Goal: Information Seeking & Learning: Learn about a topic

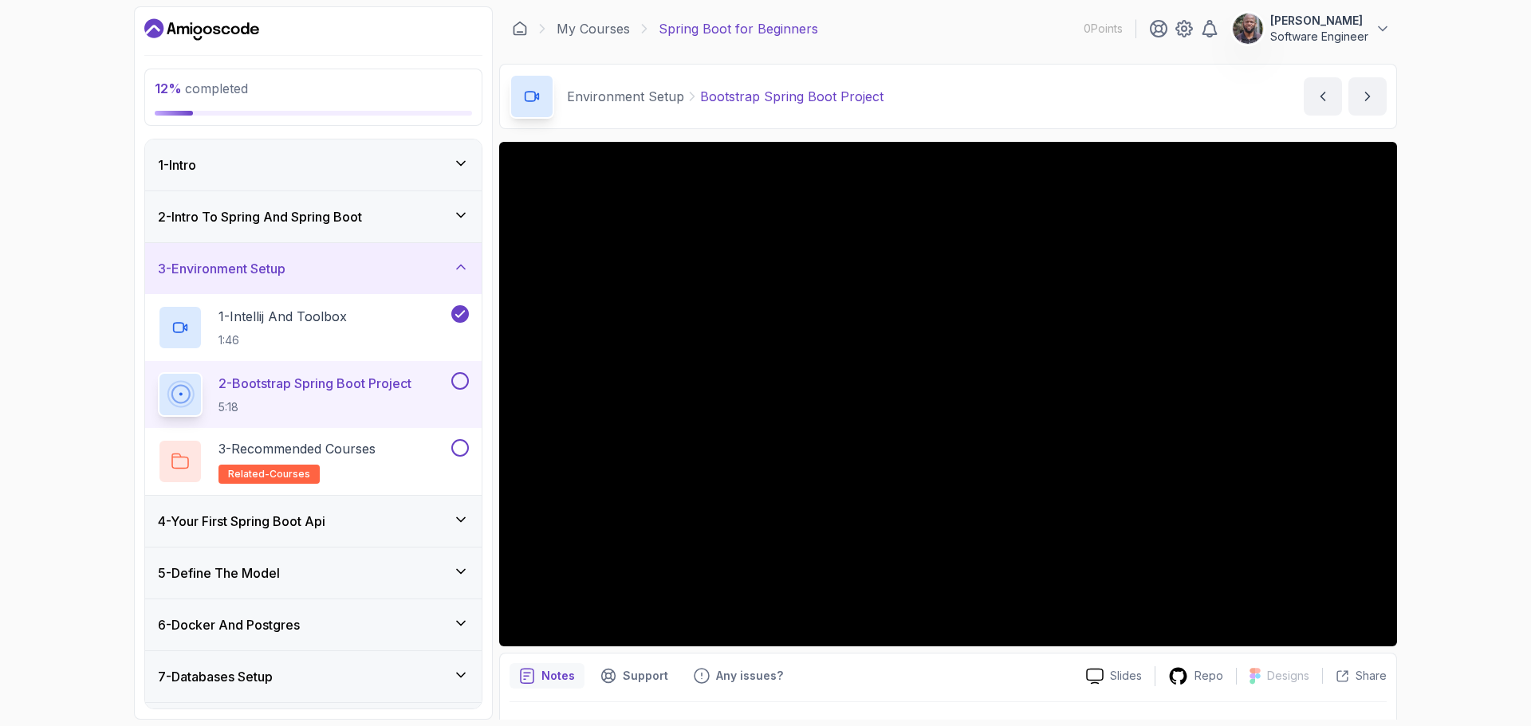
scroll to position [37, 0]
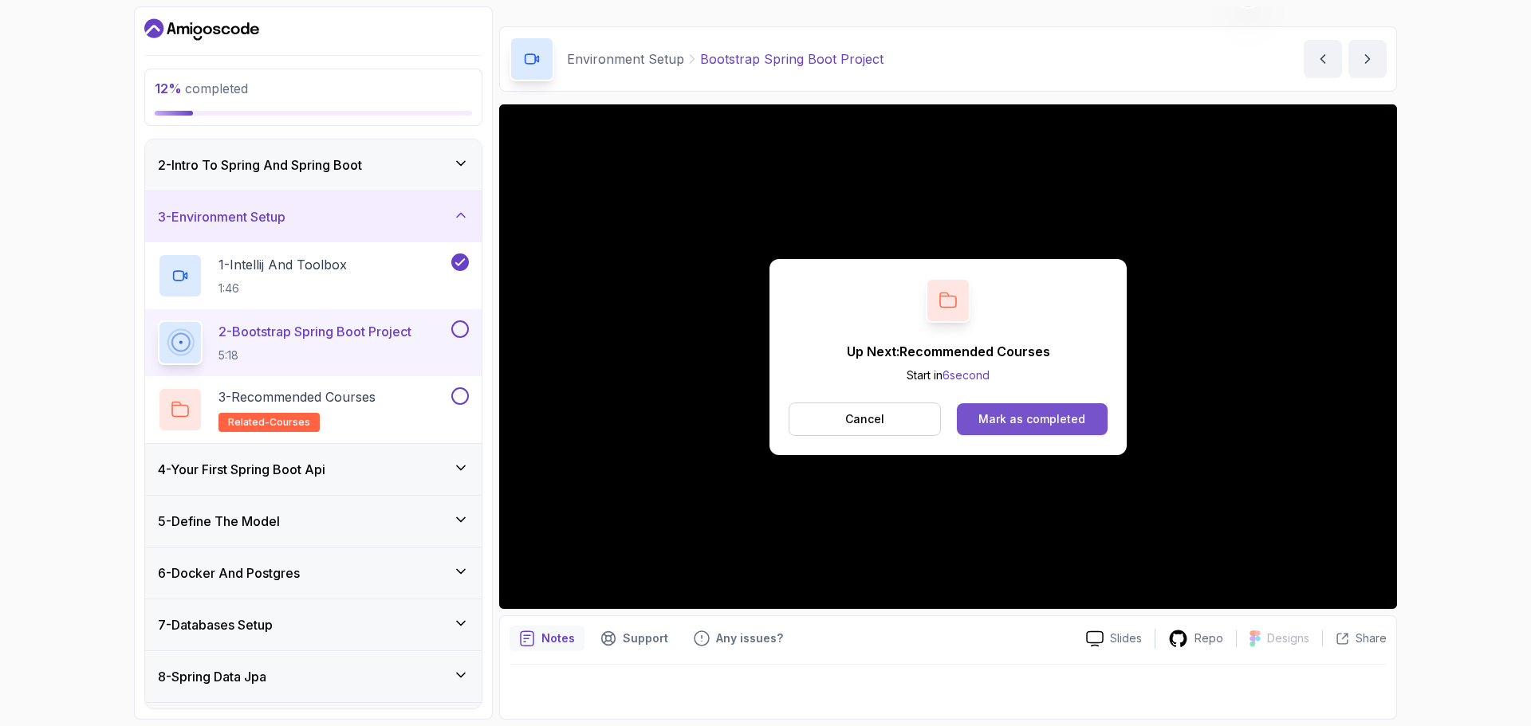
click at [1014, 418] on div "Mark as completed" at bounding box center [1031, 419] width 107 height 16
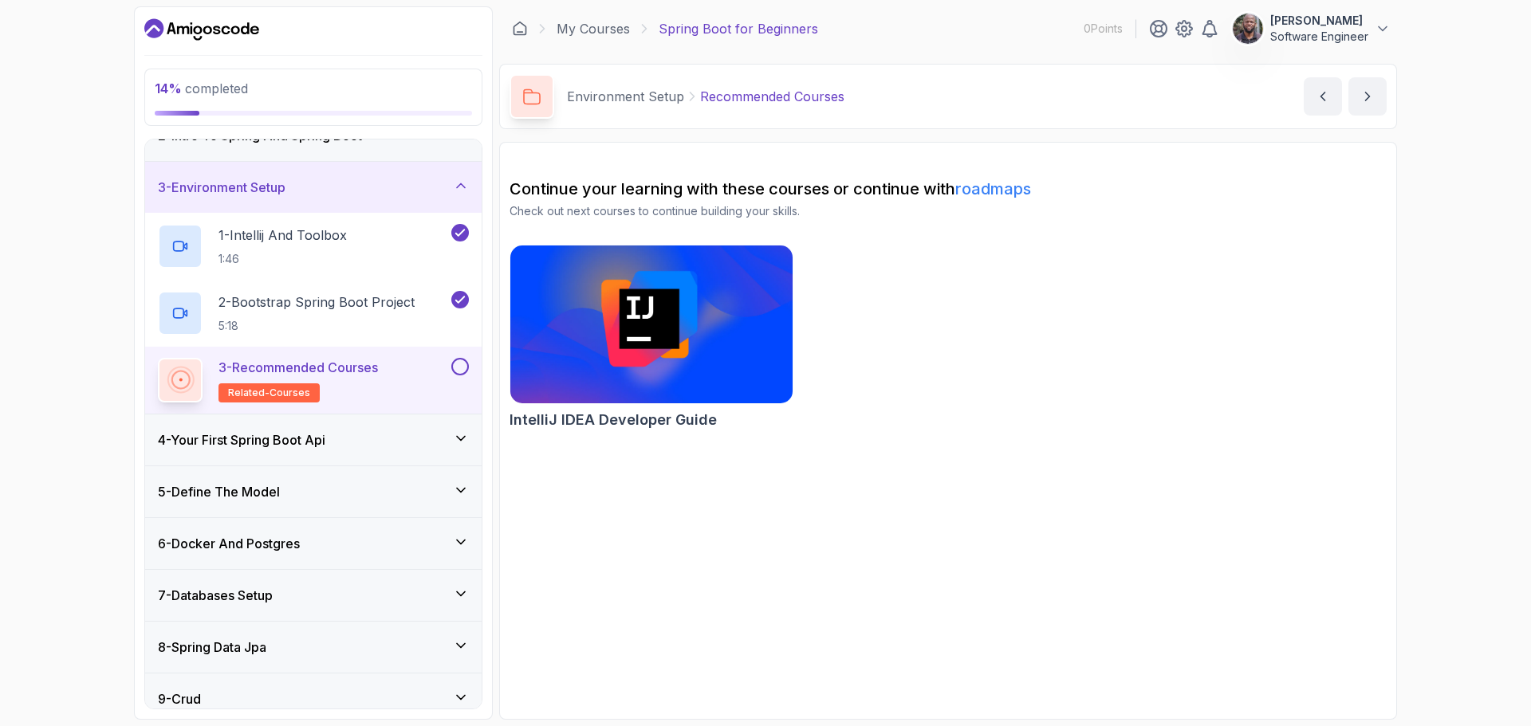
scroll to position [80, 0]
click at [369, 387] on h2 "3 - Recommended Courses related-courses" at bounding box center [297, 382] width 159 height 45
click at [339, 368] on p "3 - Recommended Courses" at bounding box center [297, 369] width 159 height 19
click at [456, 442] on icon at bounding box center [461, 440] width 16 height 16
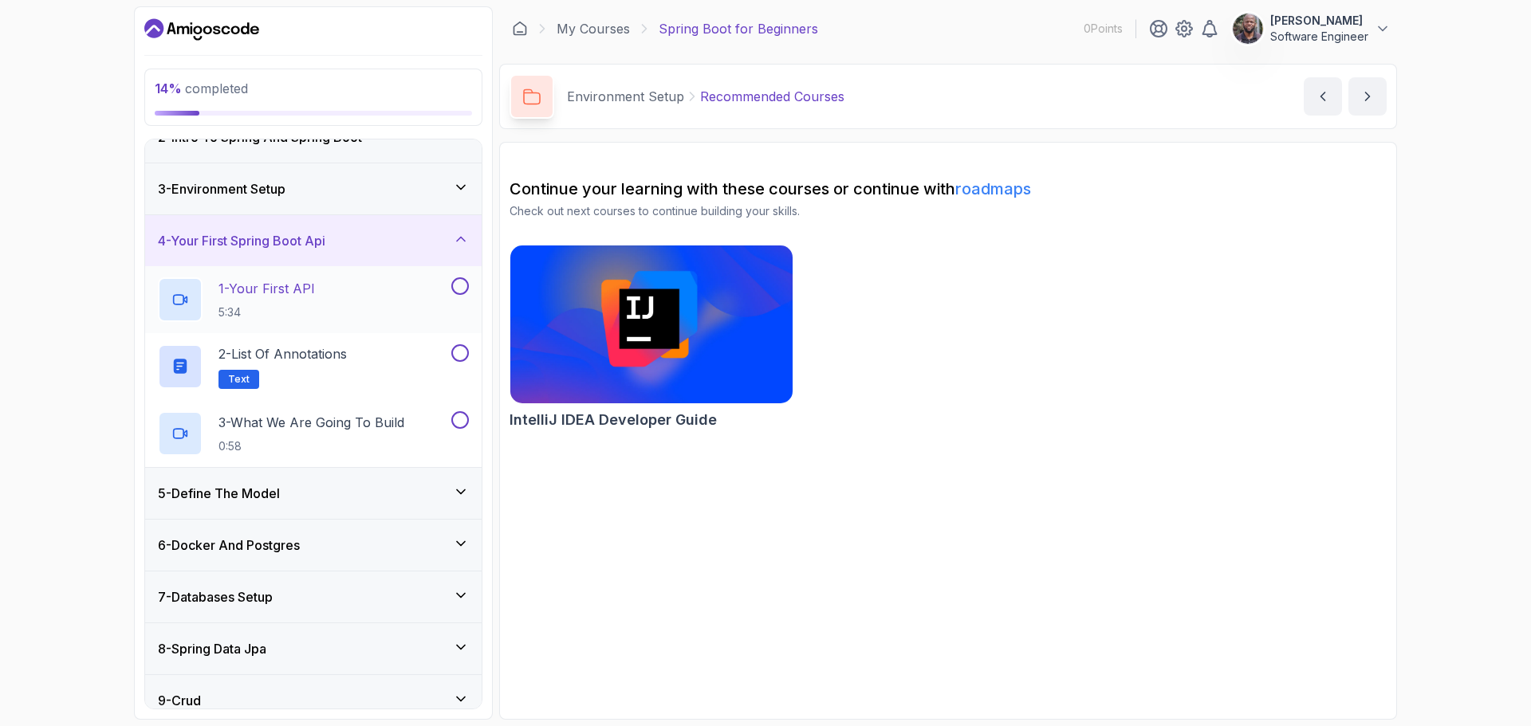
click at [287, 291] on p "1 - Your First API" at bounding box center [266, 288] width 96 height 19
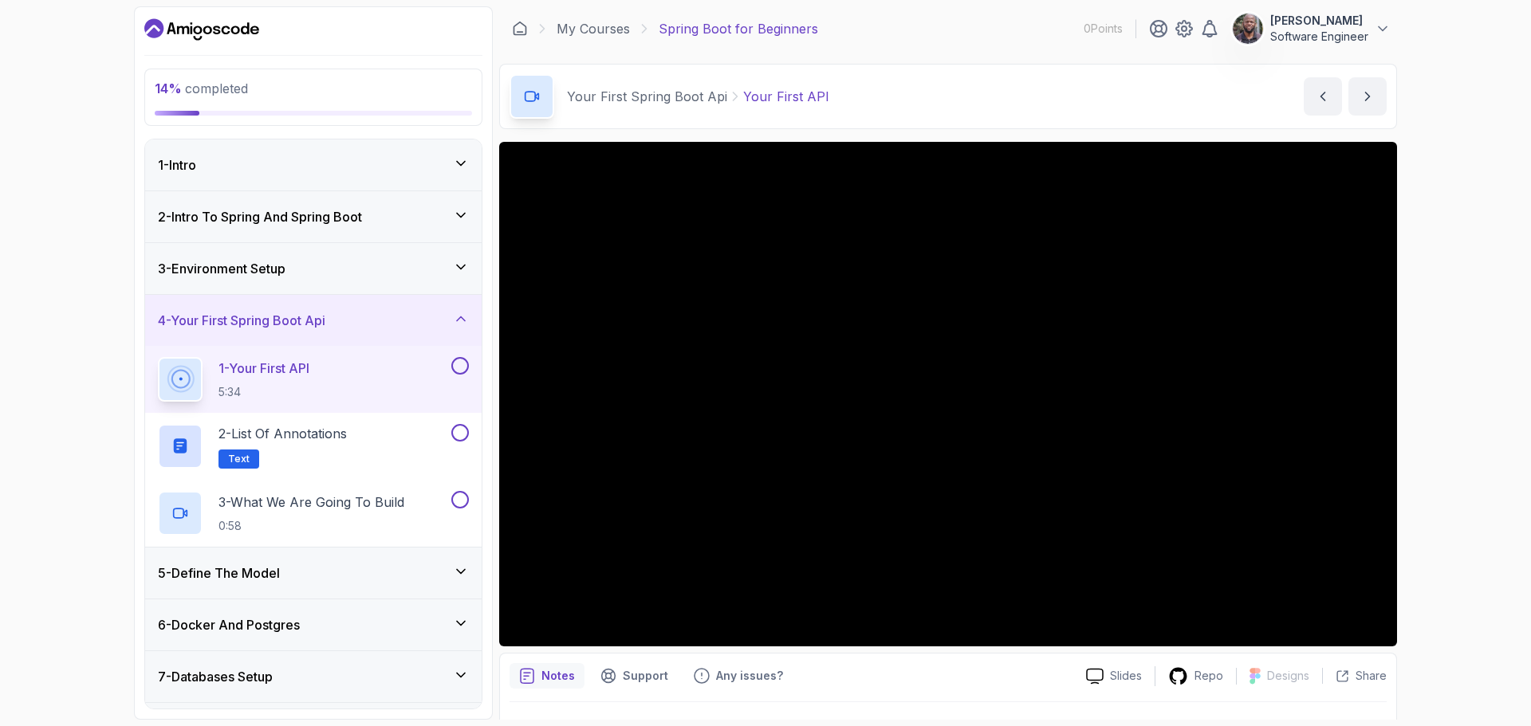
click at [454, 215] on icon at bounding box center [461, 215] width 16 height 16
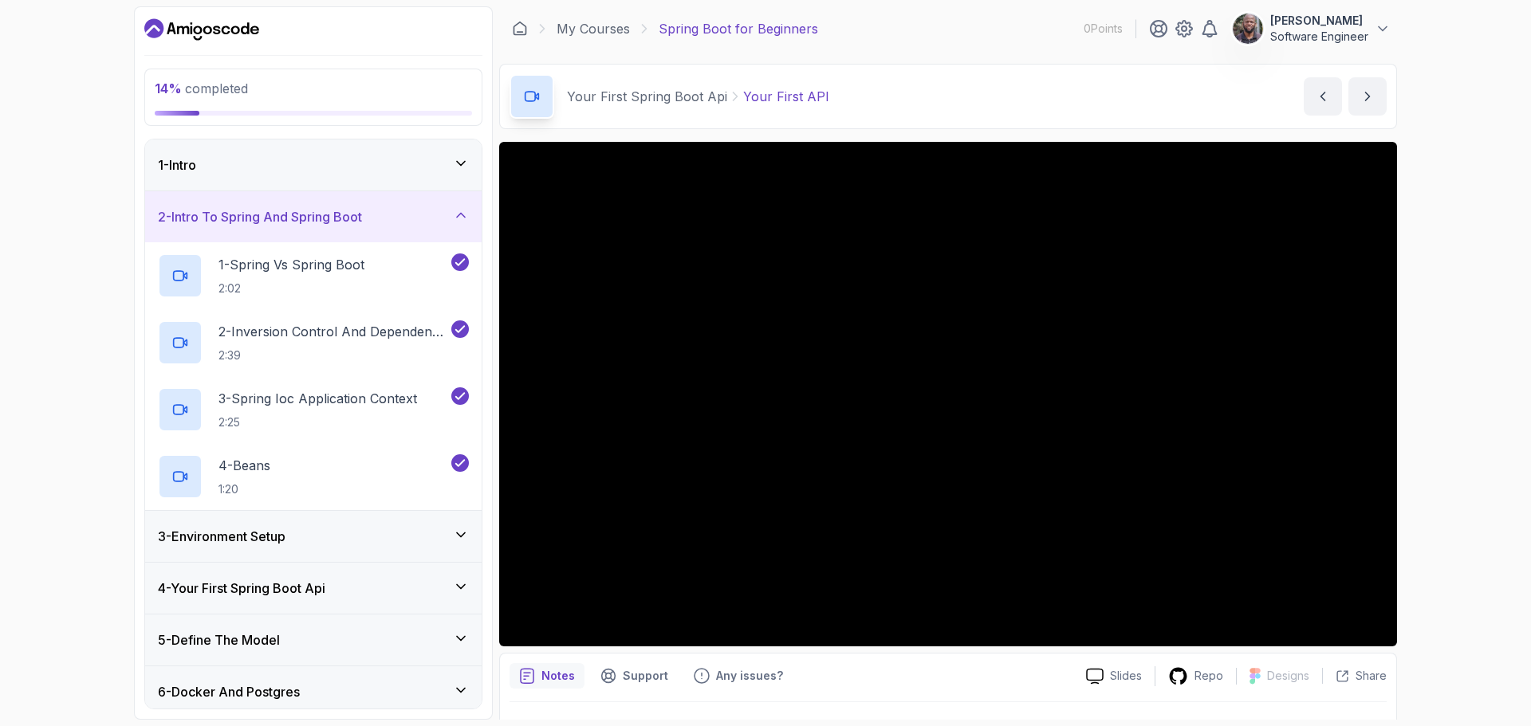
click at [454, 215] on icon at bounding box center [461, 215] width 16 height 16
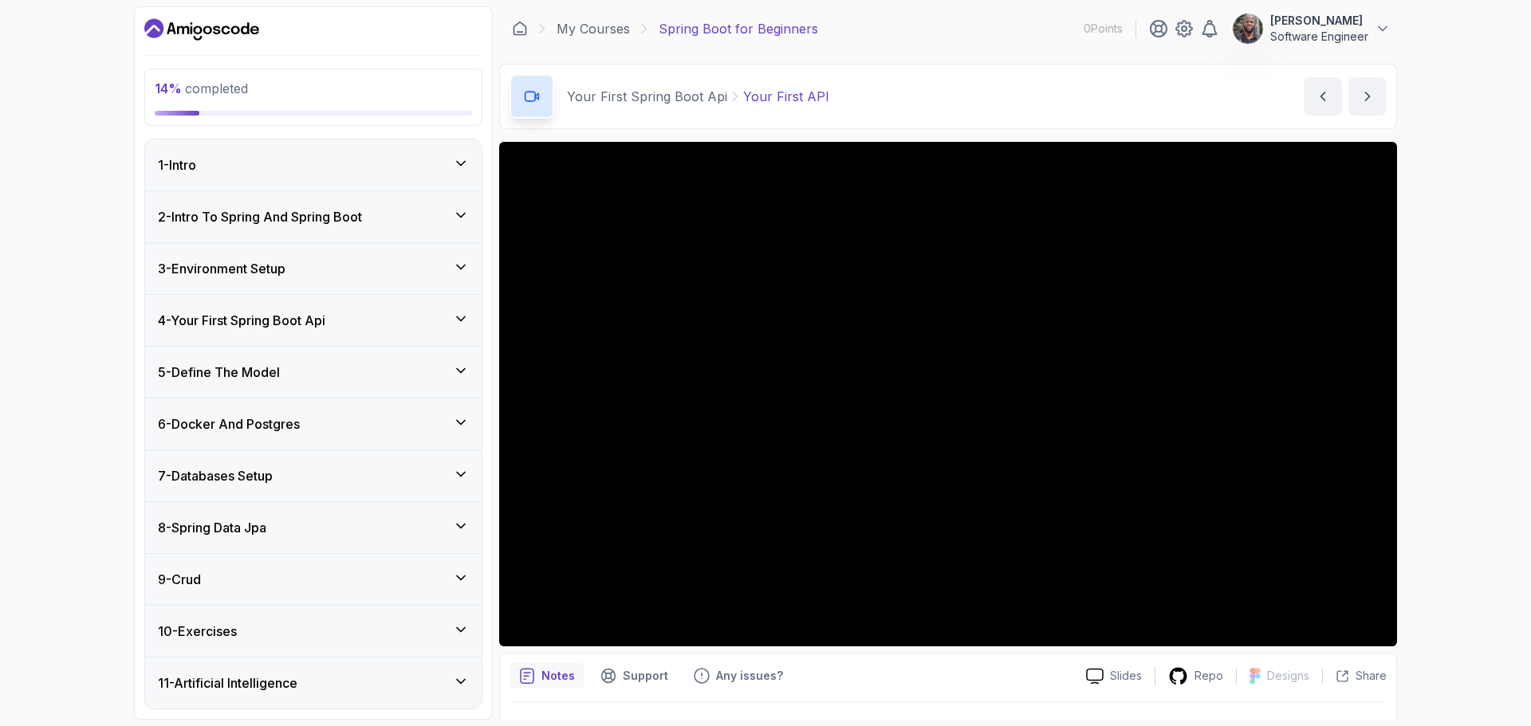
click at [459, 272] on icon at bounding box center [461, 267] width 16 height 16
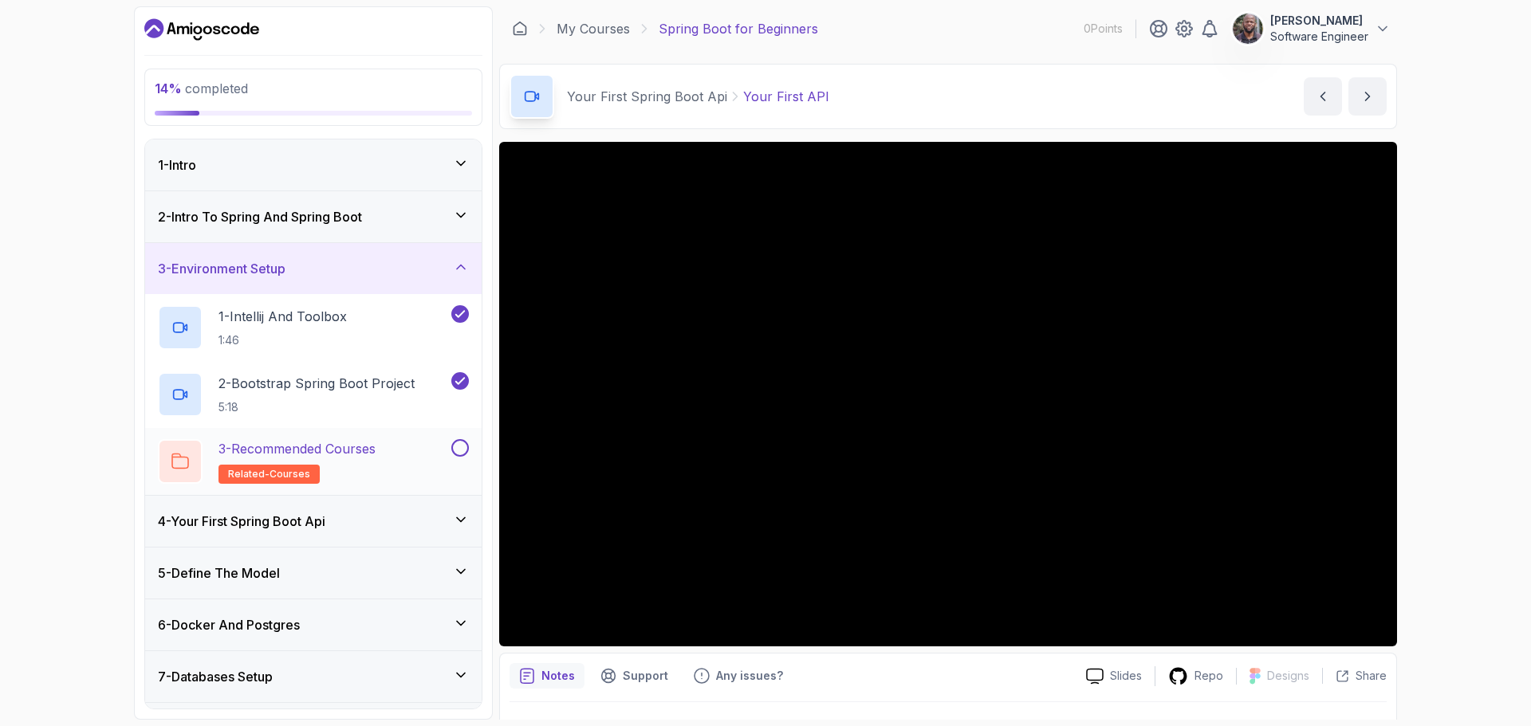
click at [456, 448] on button at bounding box center [460, 448] width 18 height 18
click at [454, 275] on div "3 - Environment Setup" at bounding box center [313, 268] width 311 height 19
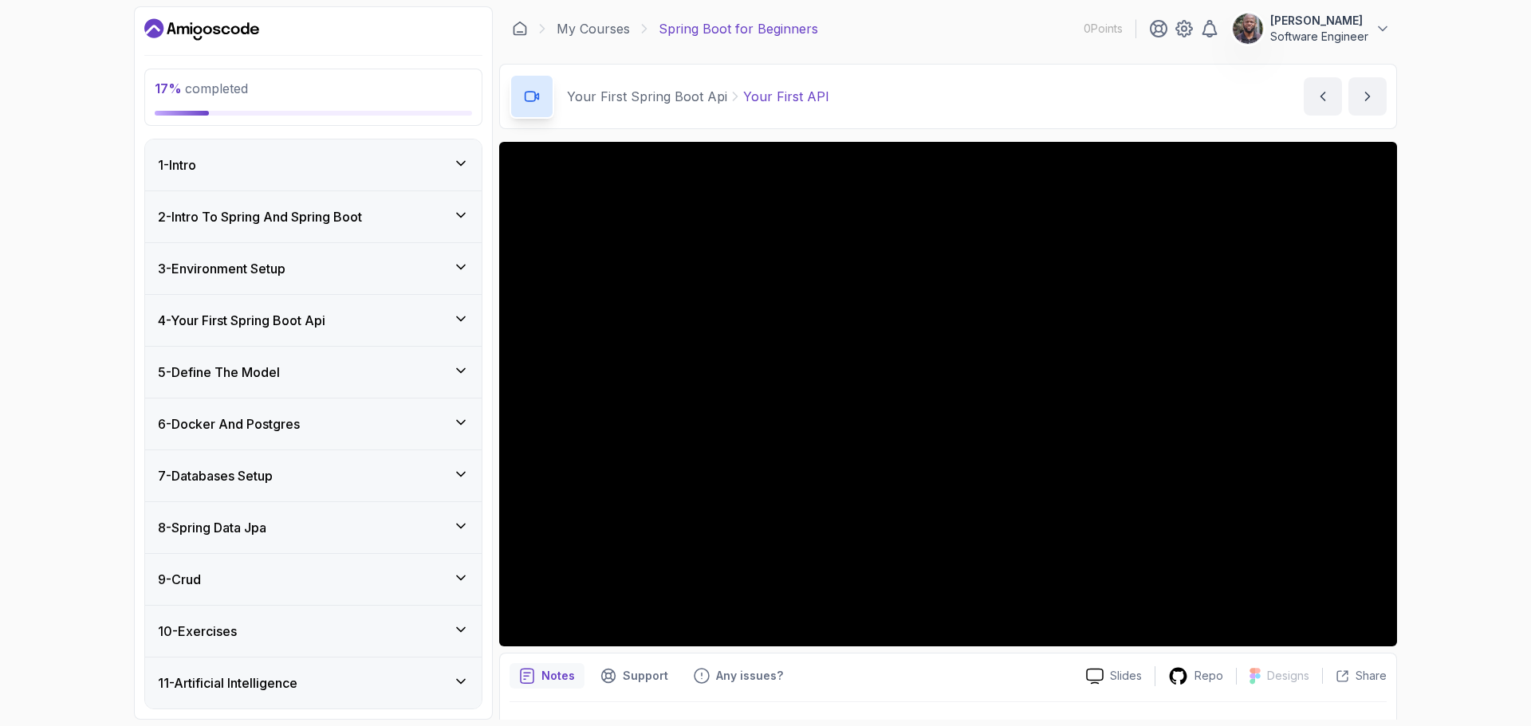
click at [457, 320] on icon at bounding box center [461, 319] width 16 height 16
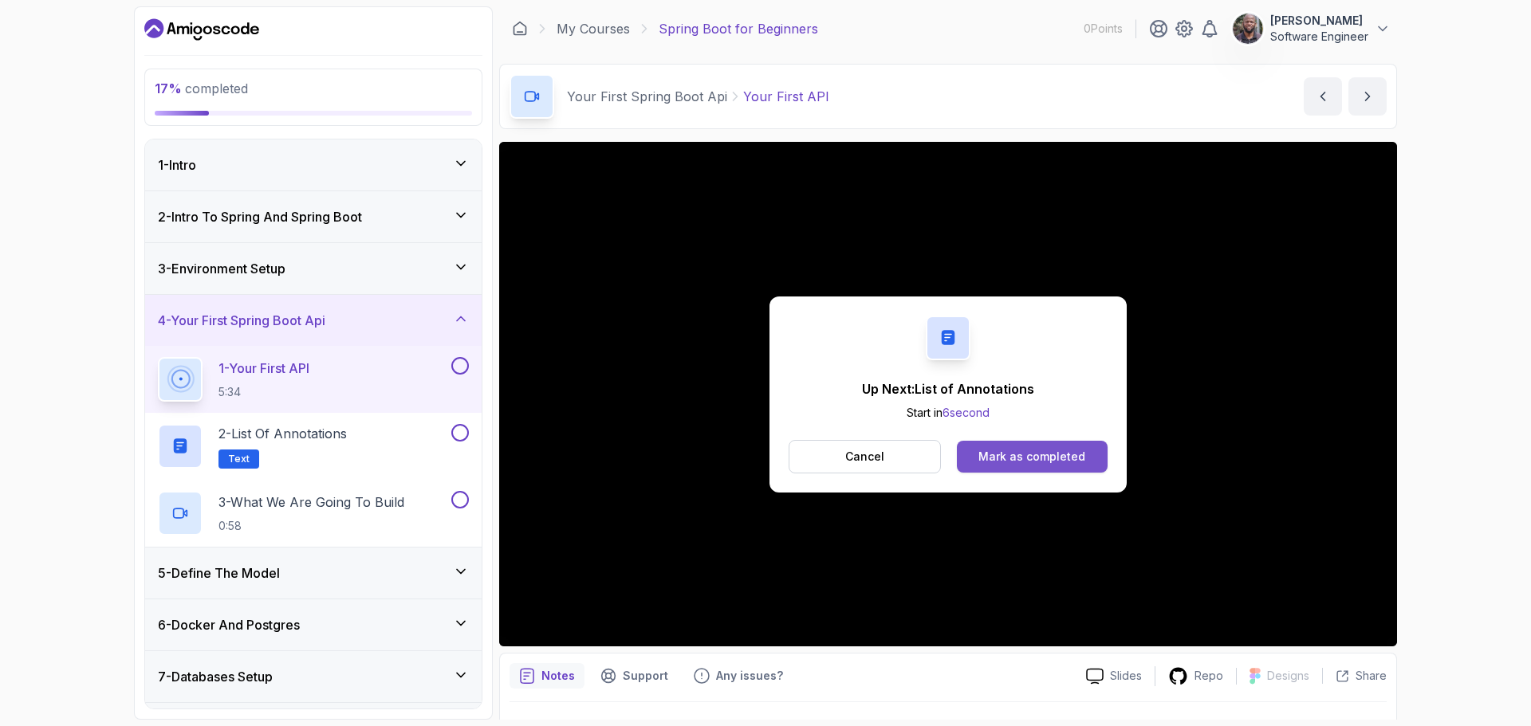
click at [1016, 451] on div "Mark as completed" at bounding box center [1031, 457] width 107 height 16
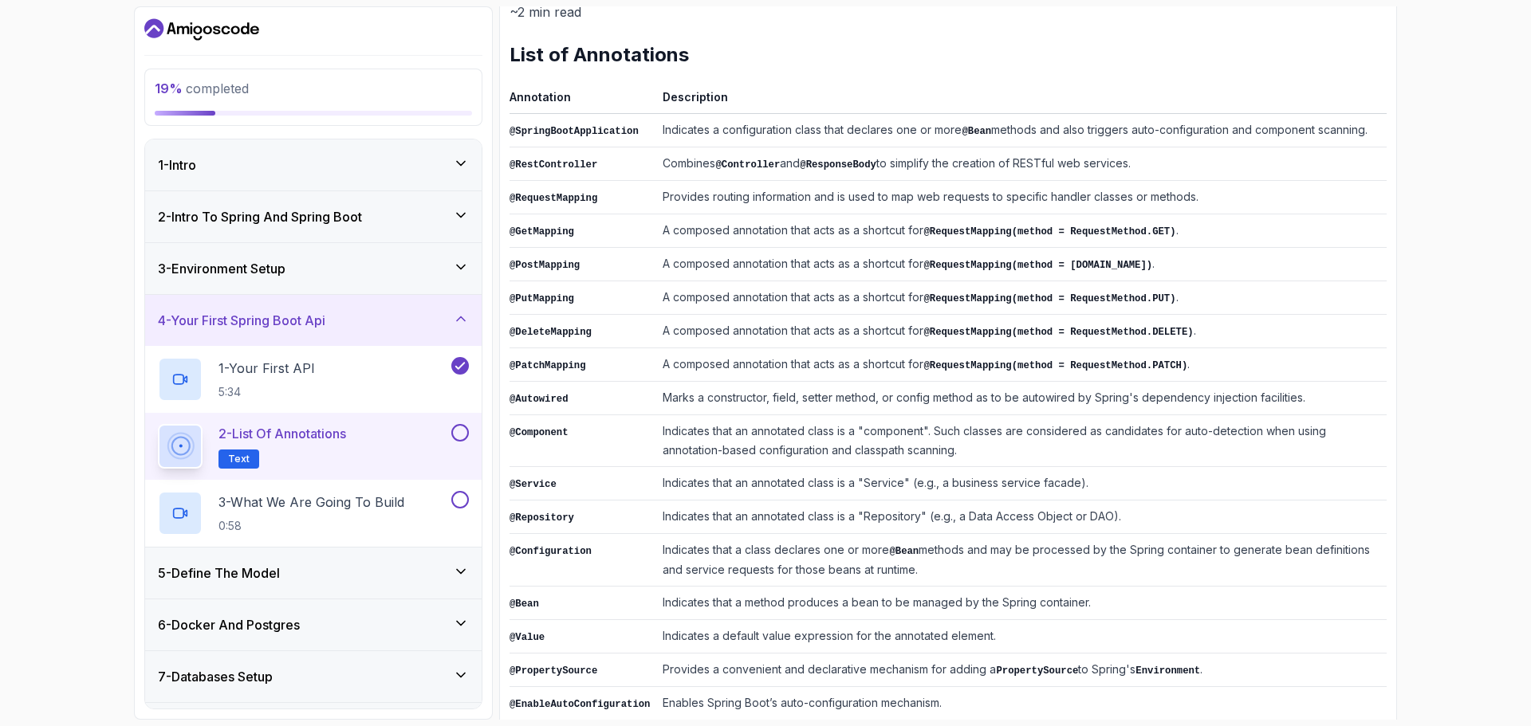
scroll to position [233, 0]
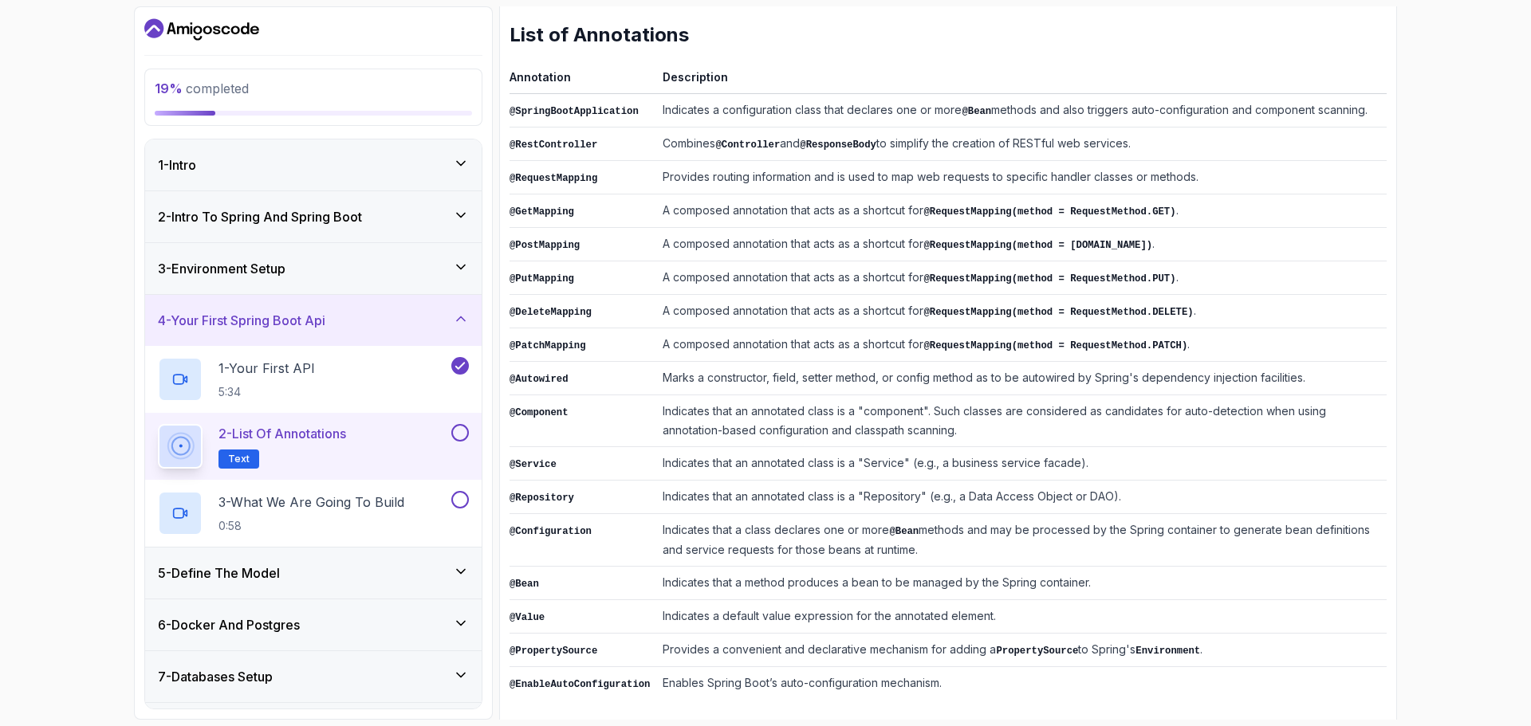
click at [458, 436] on button at bounding box center [460, 433] width 18 height 18
click at [372, 501] on p "3 - What We Are Going To Build" at bounding box center [311, 502] width 186 height 19
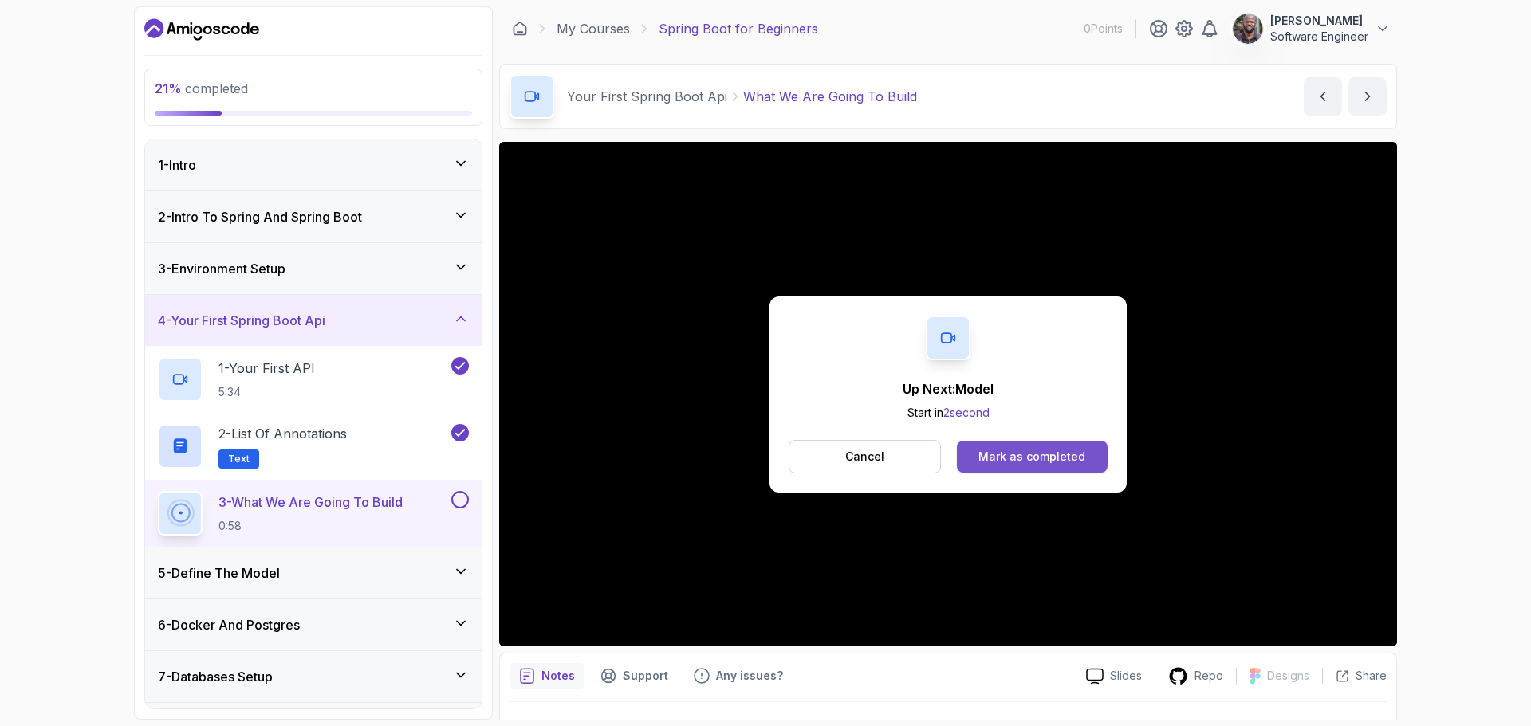
click at [1039, 450] on div "Mark as completed" at bounding box center [1031, 457] width 107 height 16
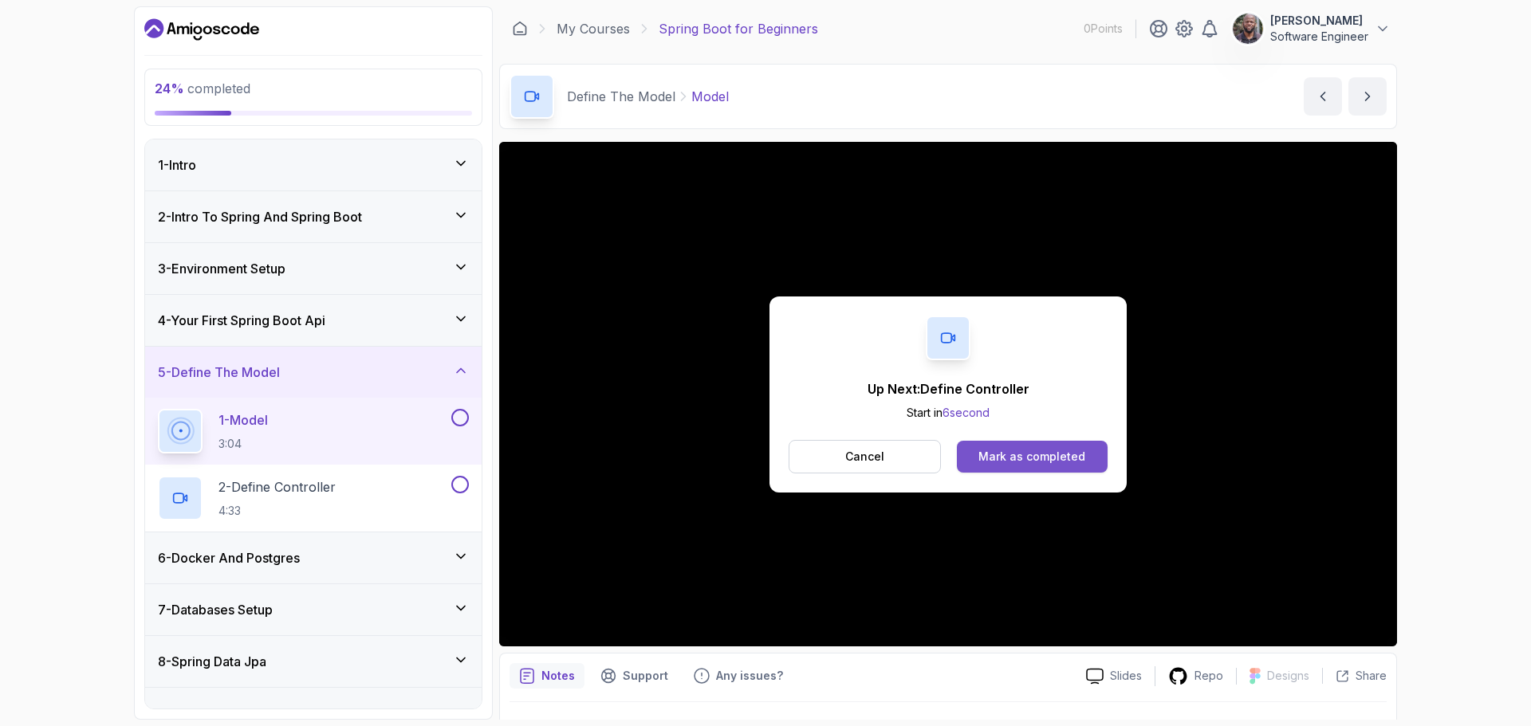
click at [1038, 452] on div "Mark as completed" at bounding box center [1031, 457] width 107 height 16
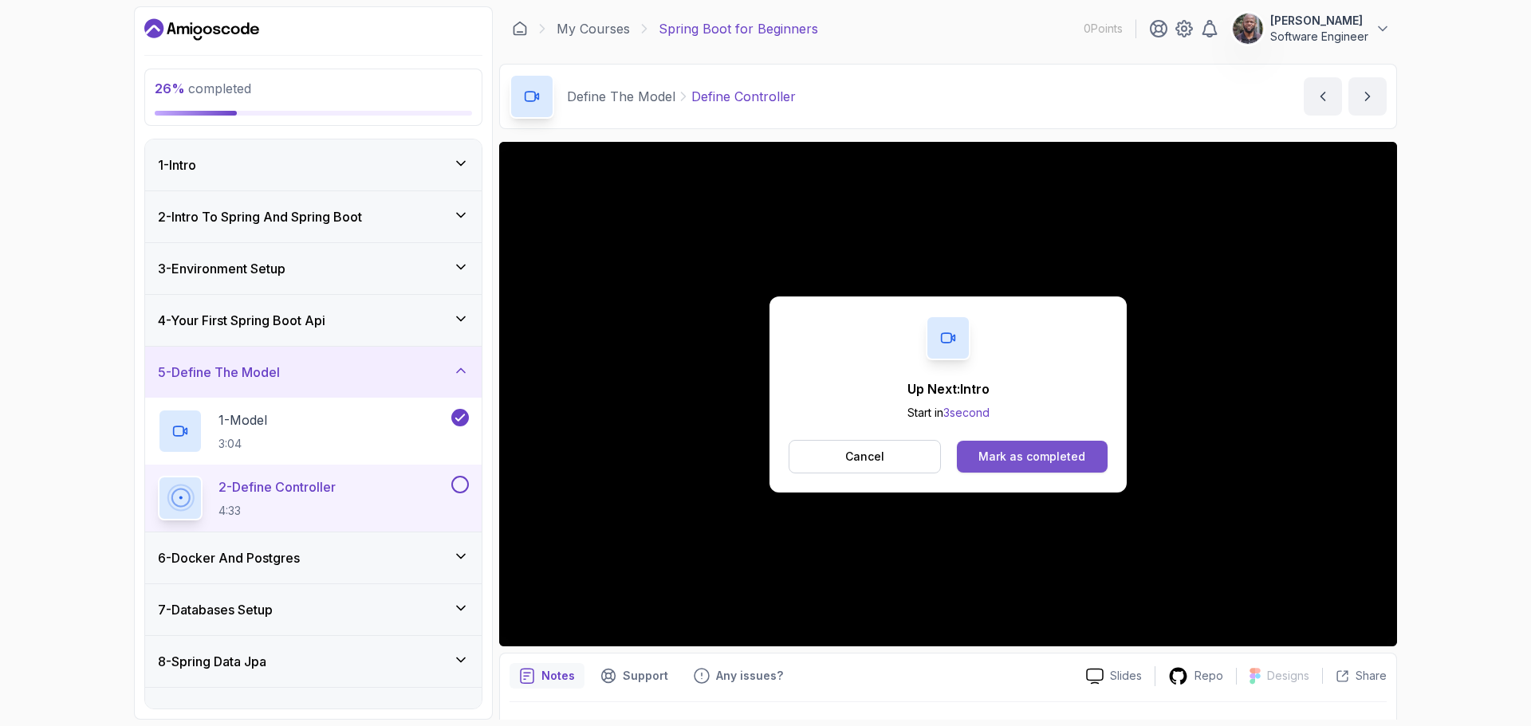
click at [1044, 450] on div "Mark as completed" at bounding box center [1031, 457] width 107 height 16
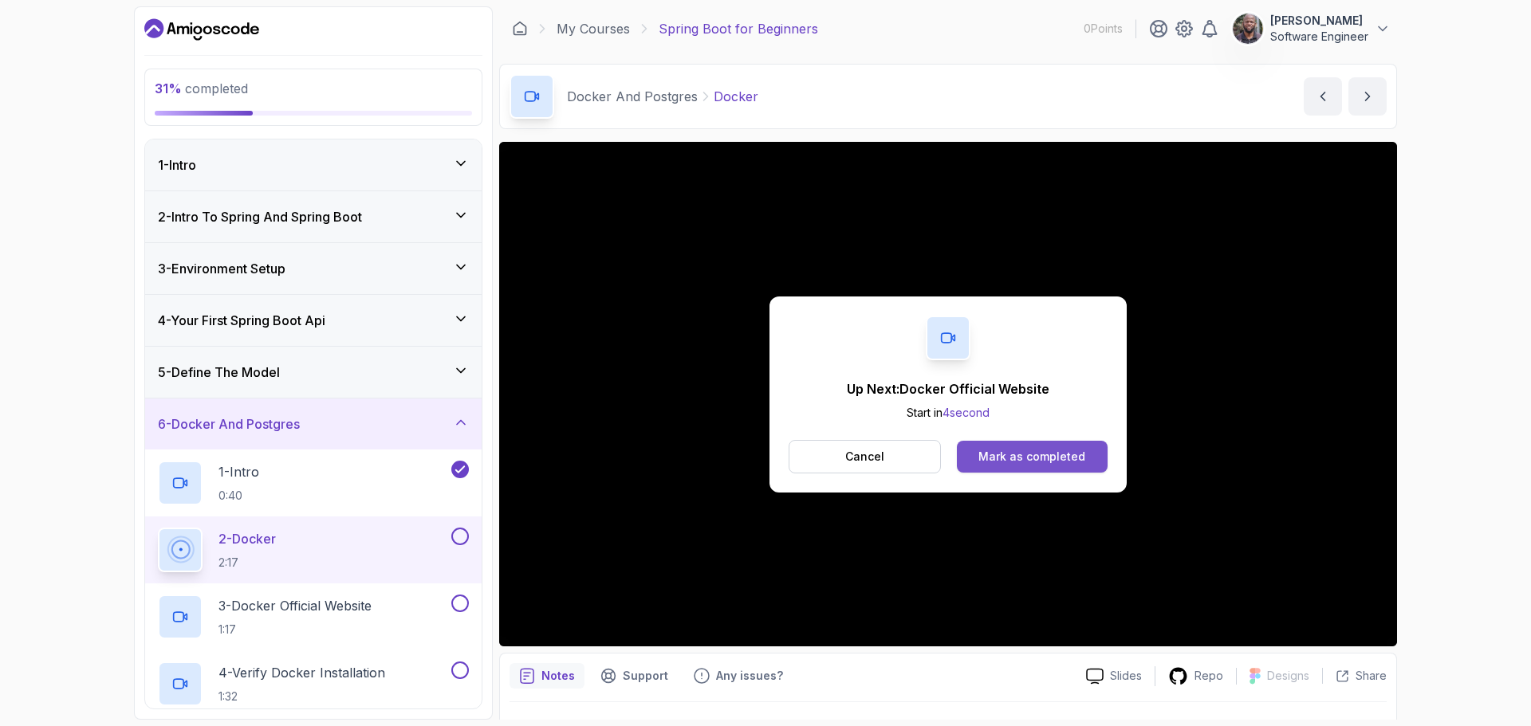
click at [1021, 450] on div "Mark as completed" at bounding box center [1031, 457] width 107 height 16
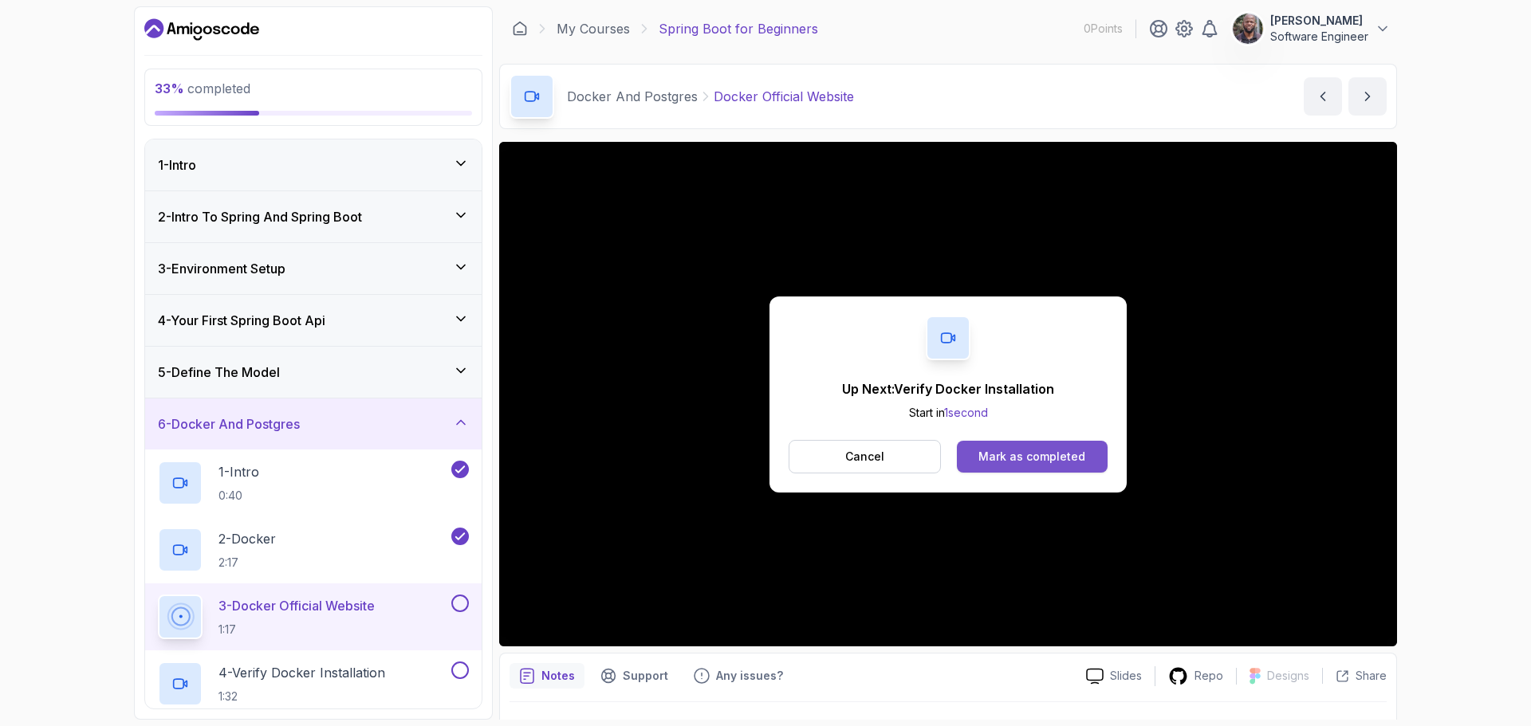
click at [1004, 458] on div "Mark as completed" at bounding box center [1031, 457] width 107 height 16
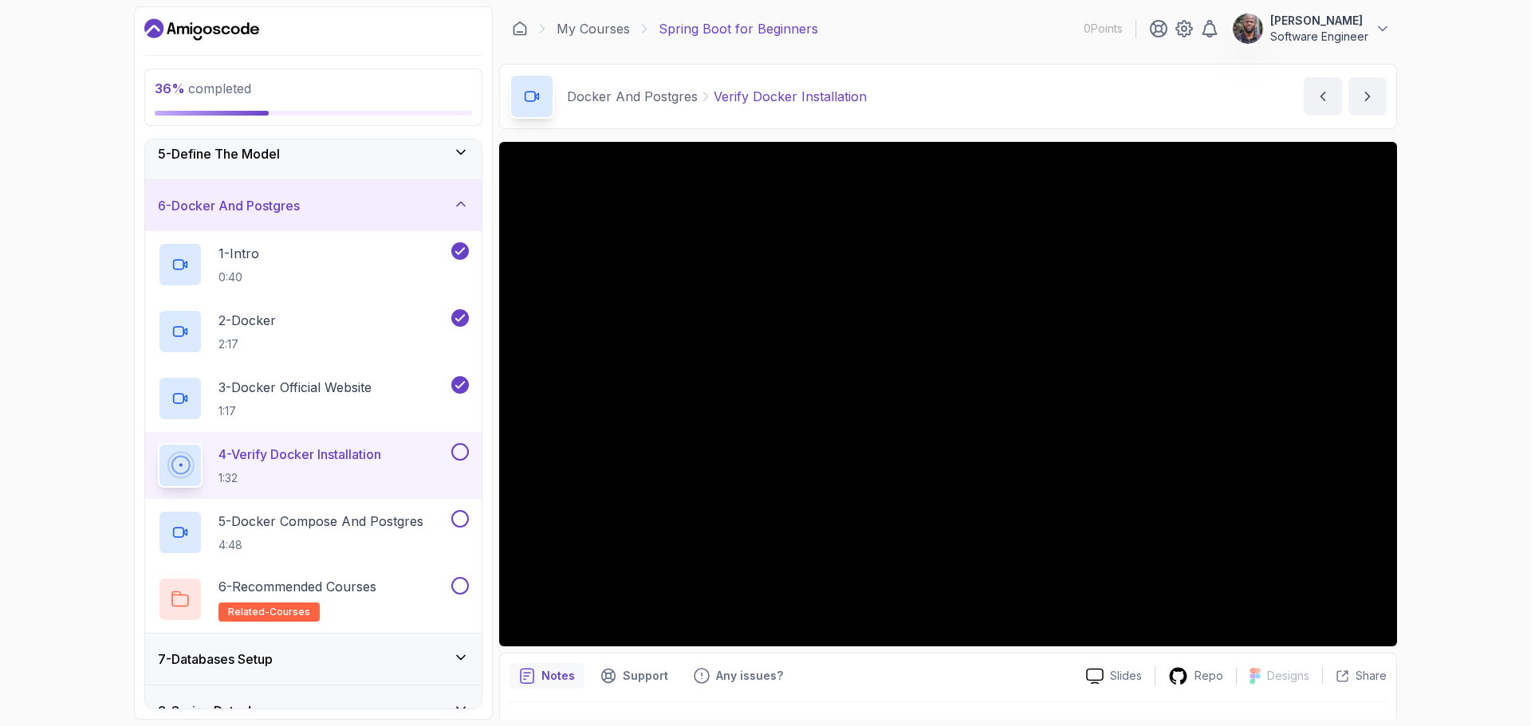
scroll to position [239, 0]
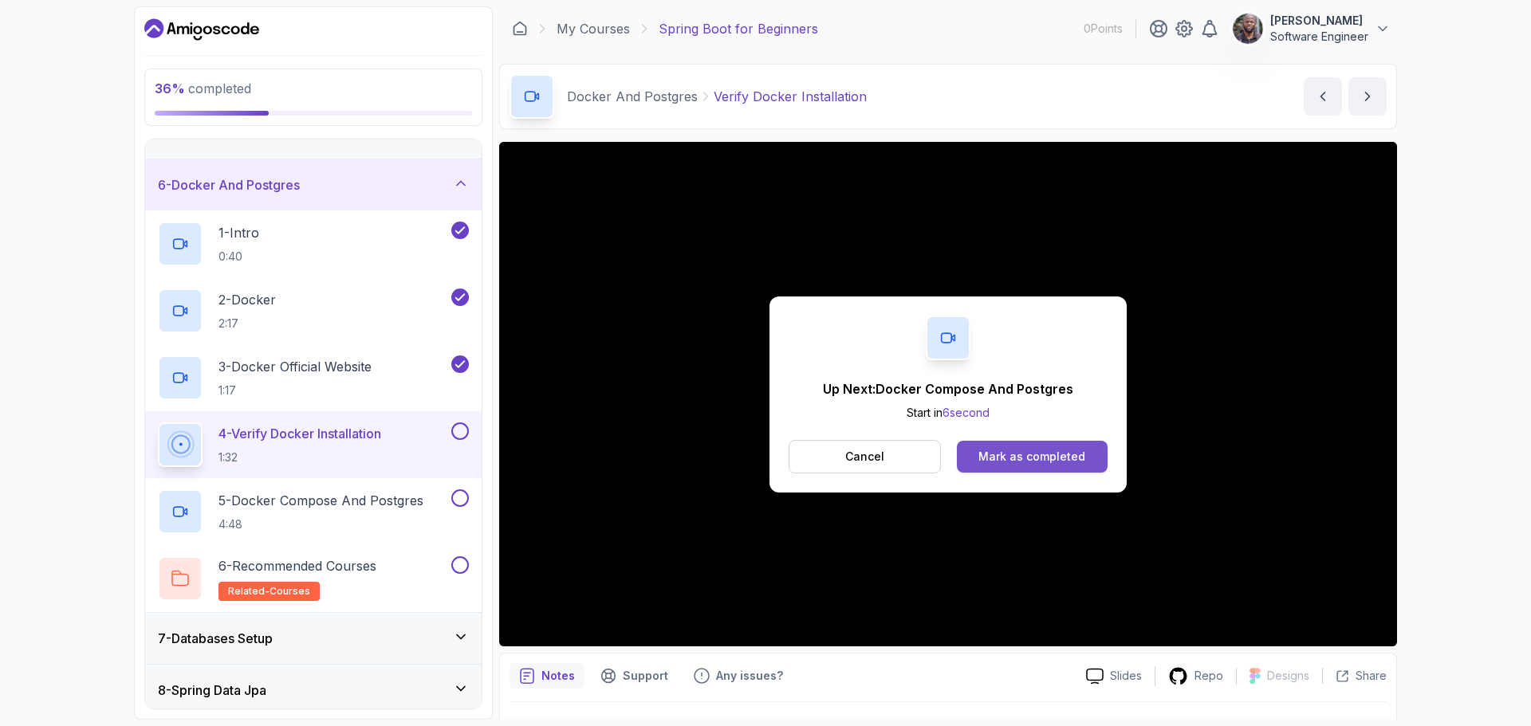
click at [1001, 446] on button "Mark as completed" at bounding box center [1032, 457] width 151 height 32
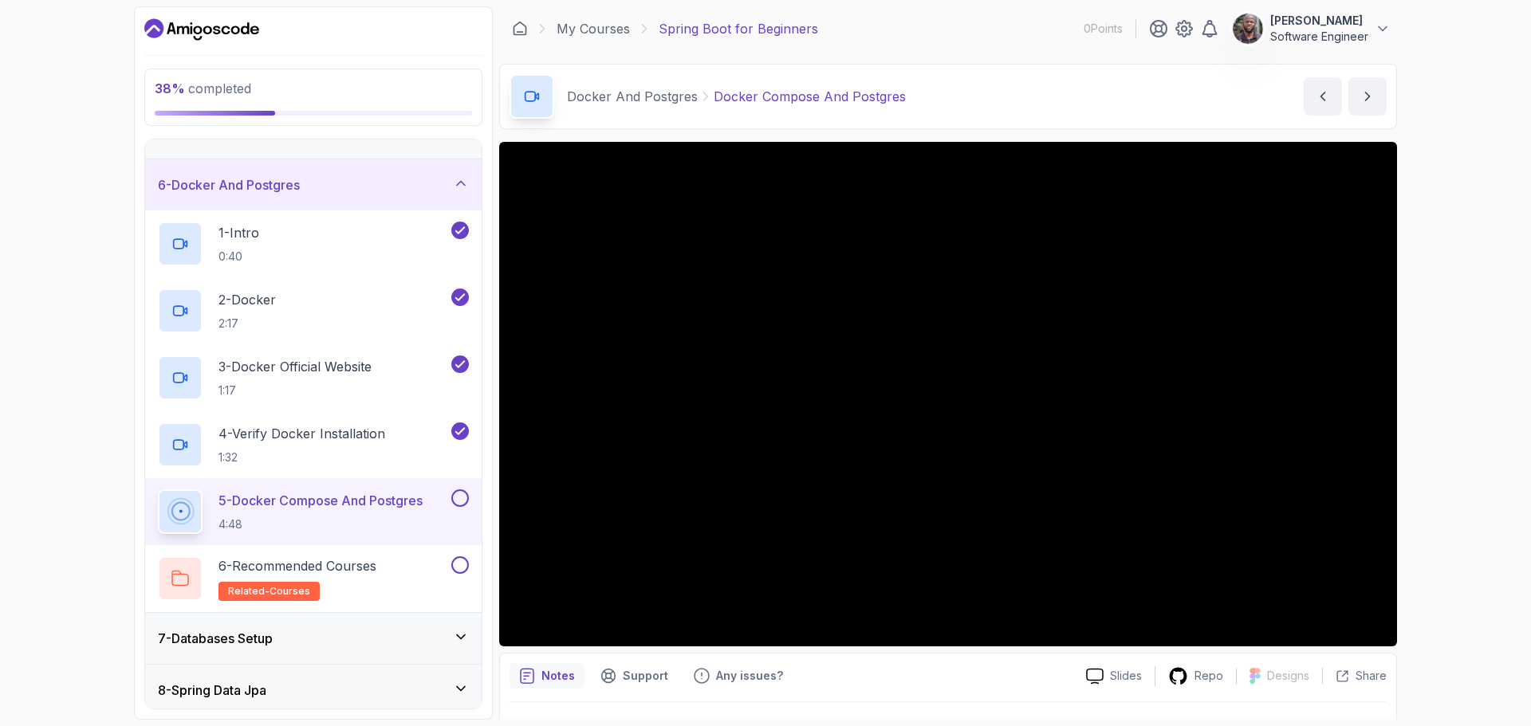
click at [1507, 356] on div "38 % completed 1 - Intro 2 - Intro To Spring And Spring Boot 3 - Environment Se…" at bounding box center [765, 363] width 1531 height 726
click at [553, 678] on p "Notes" at bounding box center [557, 676] width 33 height 16
click at [1130, 676] on p "Slides" at bounding box center [1126, 676] width 32 height 16
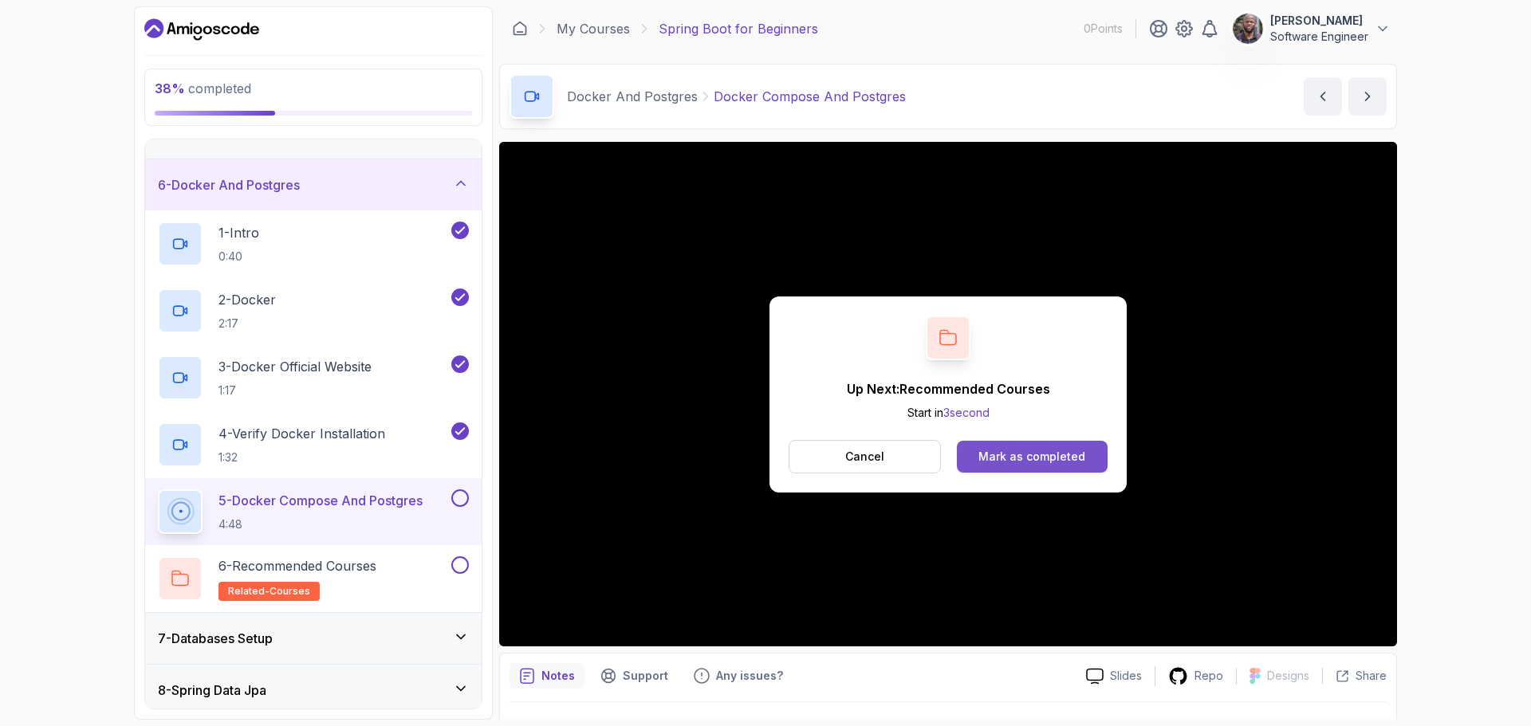
click at [1028, 450] on div "Mark as completed" at bounding box center [1031, 457] width 107 height 16
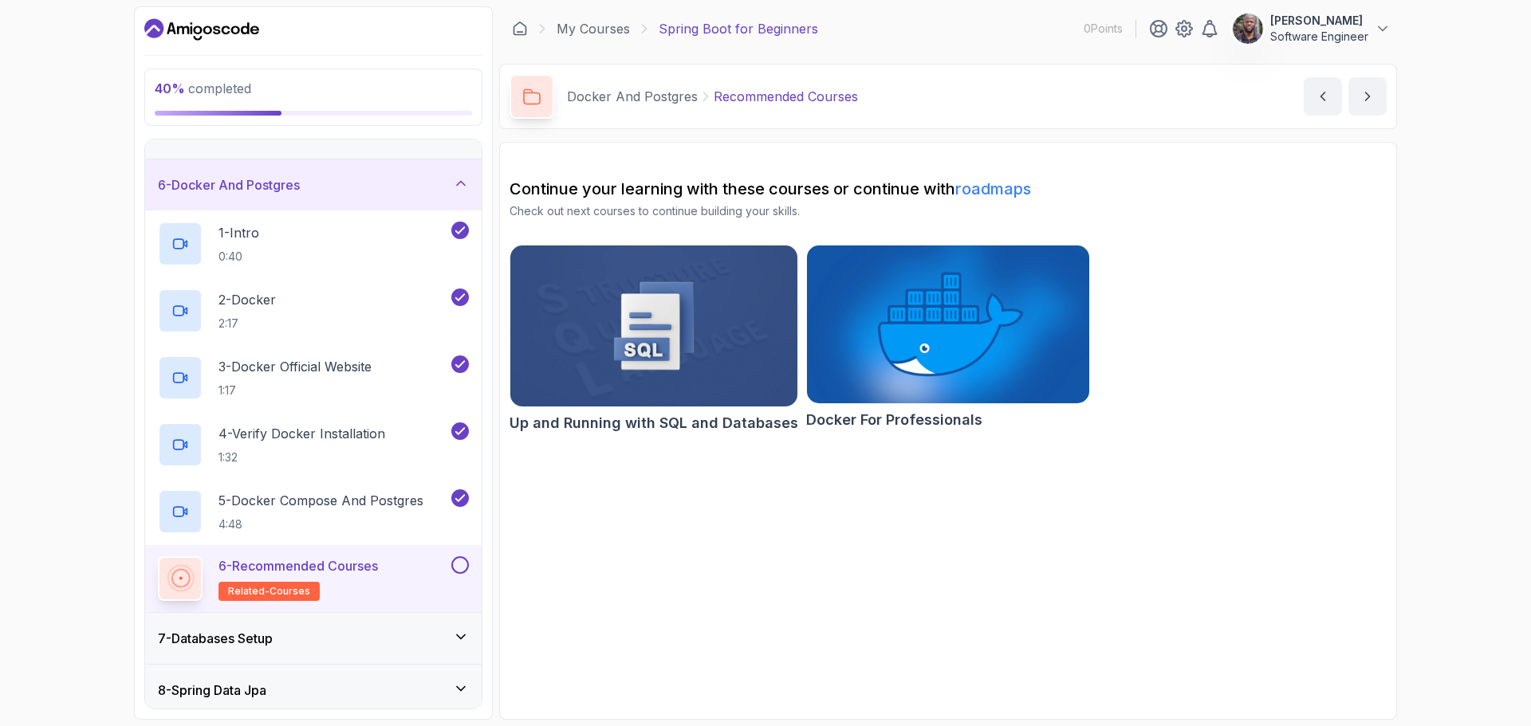
click at [989, 187] on link "roadmaps" at bounding box center [993, 188] width 76 height 19
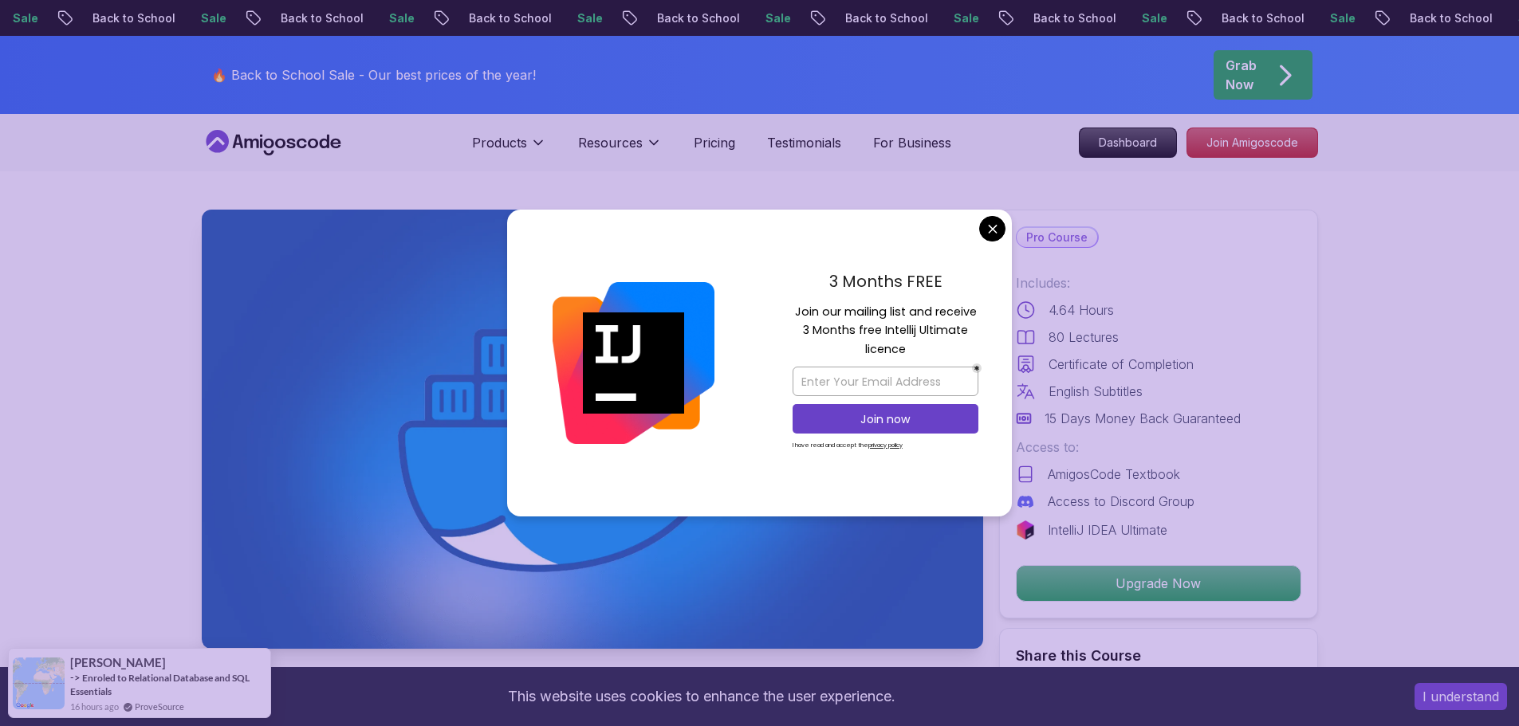
click at [1006, 230] on div "3 Months FREE Join our mailing list and receive 3 Months free Intellij Ultimate…" at bounding box center [885, 364] width 253 height 308
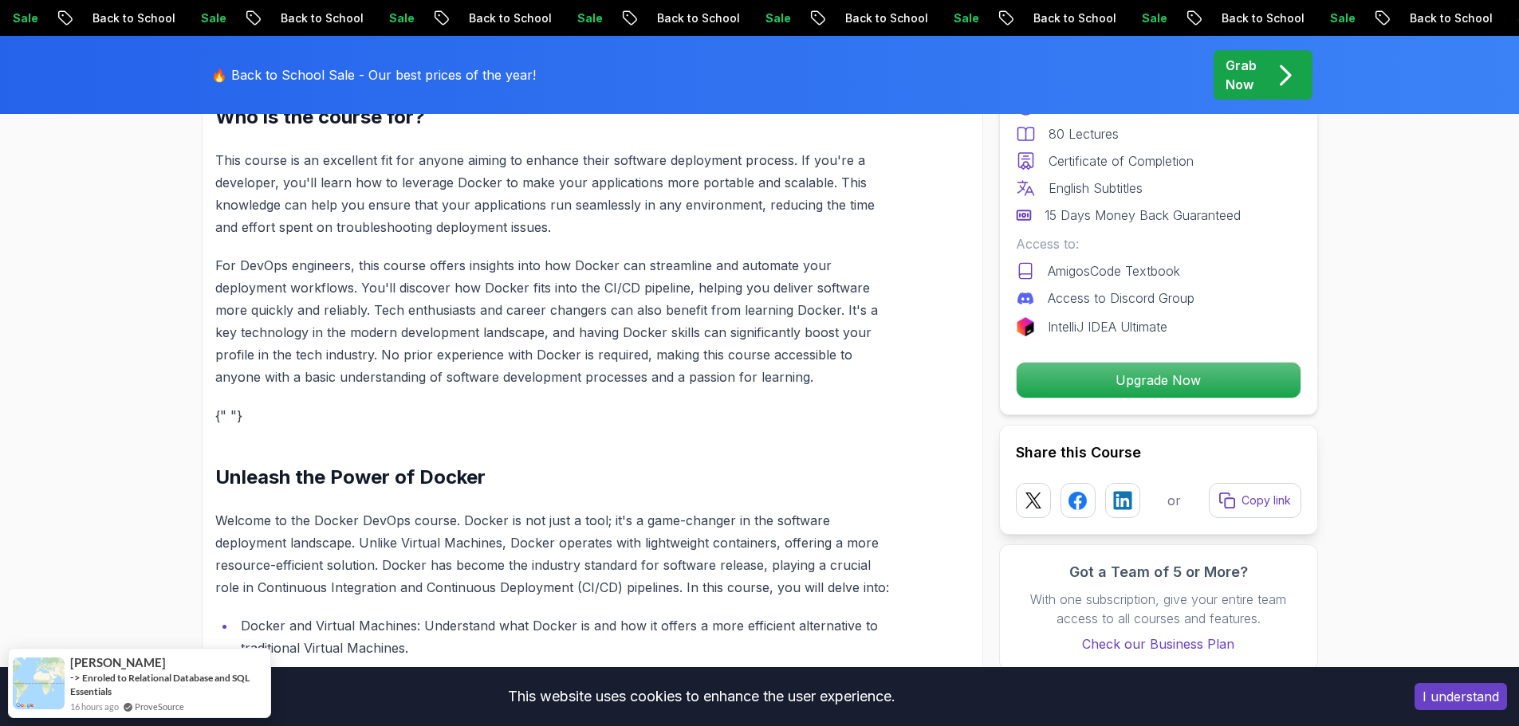
scroll to position [1754, 0]
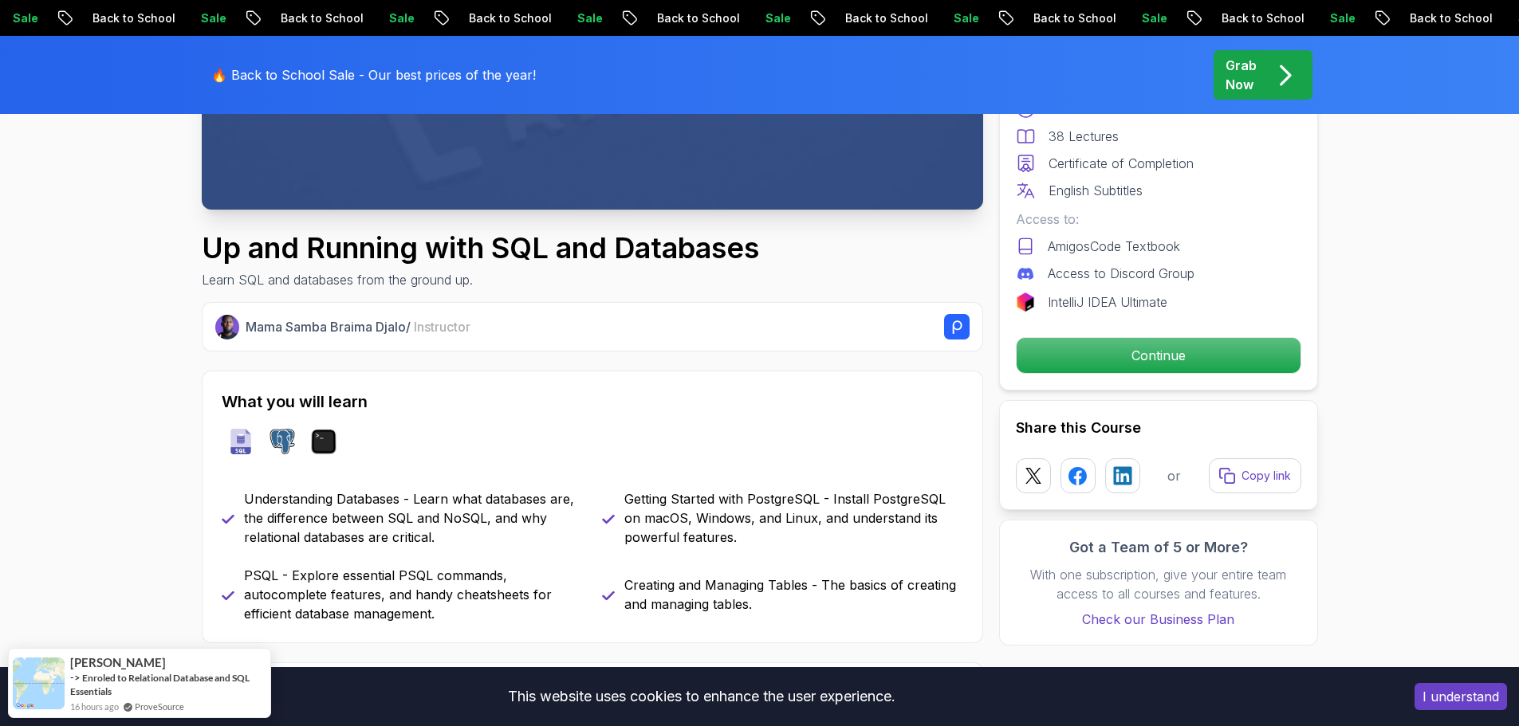
scroll to position [478, 0]
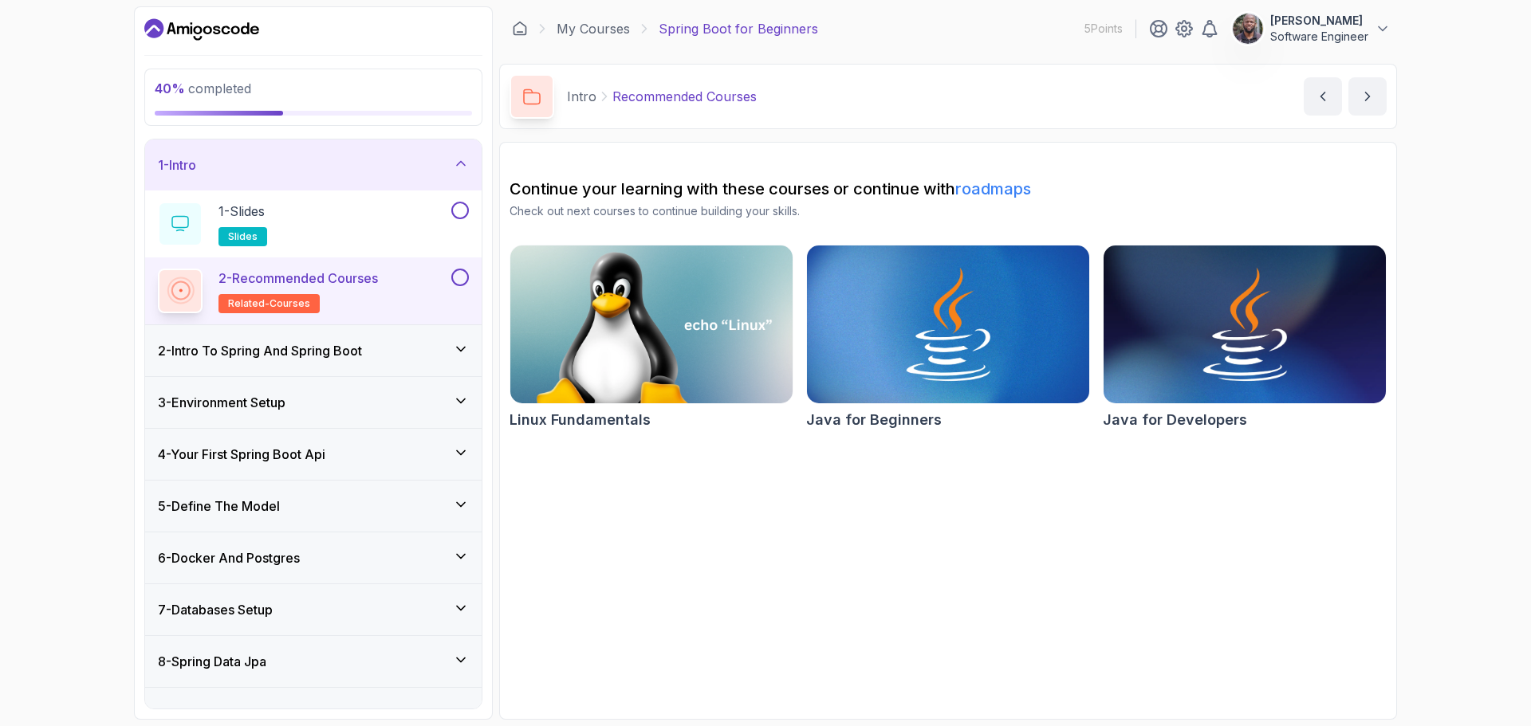
click at [460, 560] on icon at bounding box center [461, 556] width 16 height 16
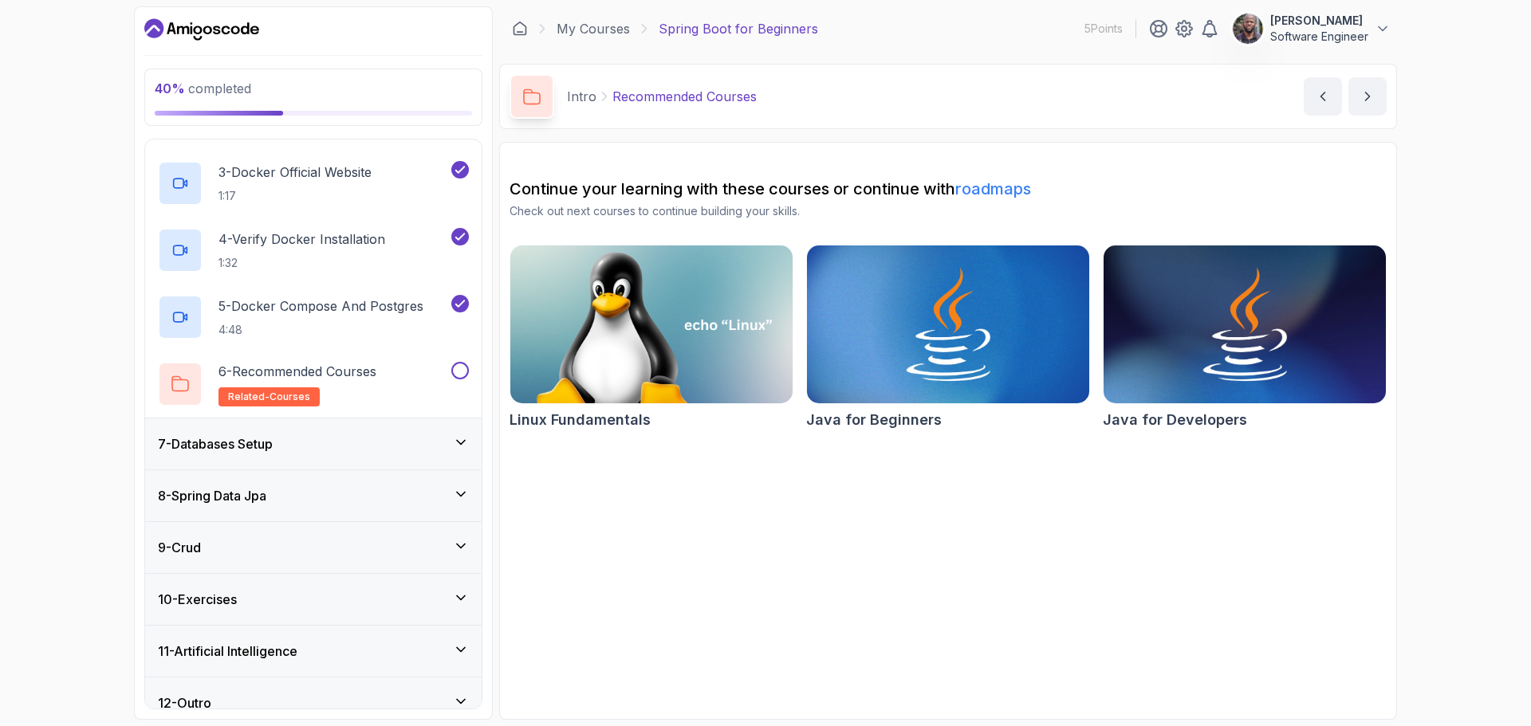
scroll to position [454, 0]
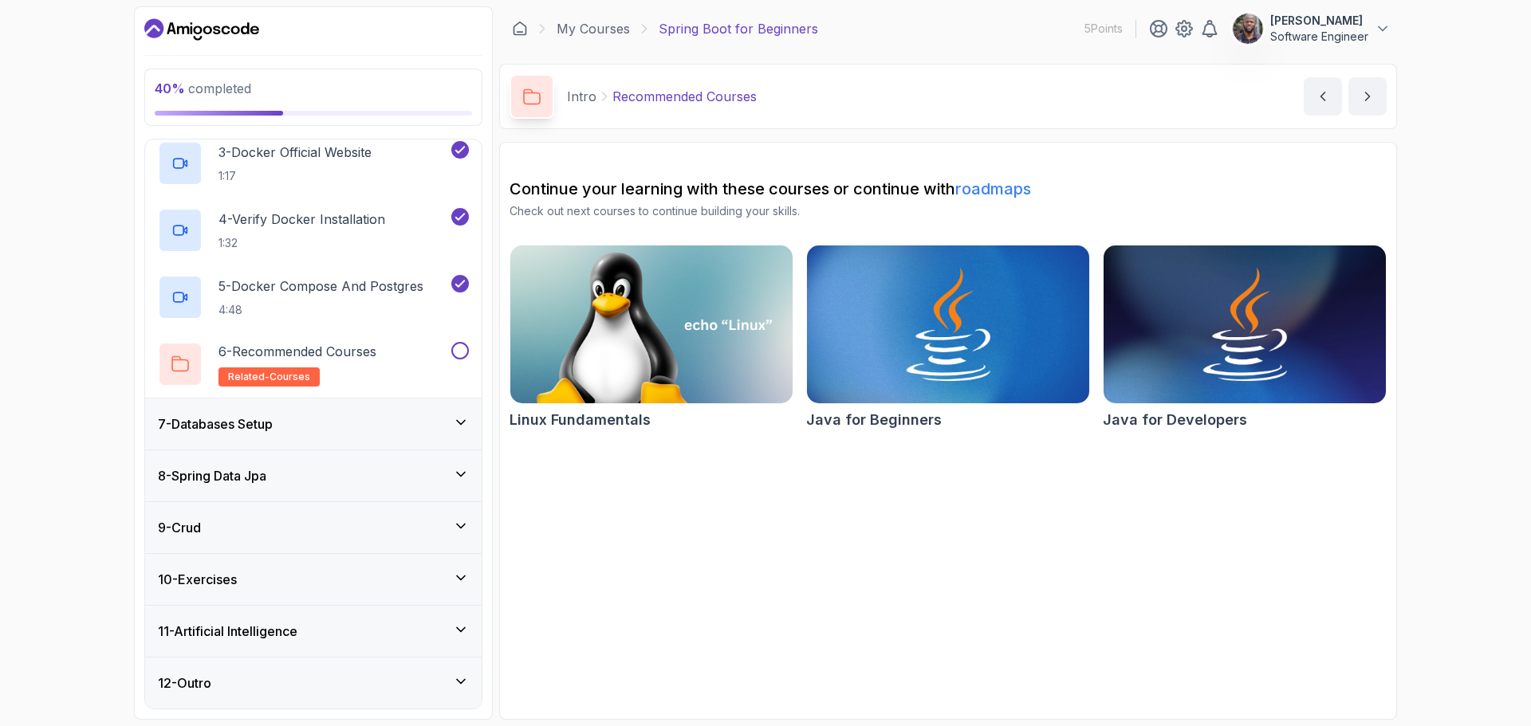
click at [465, 417] on icon at bounding box center [461, 423] width 16 height 16
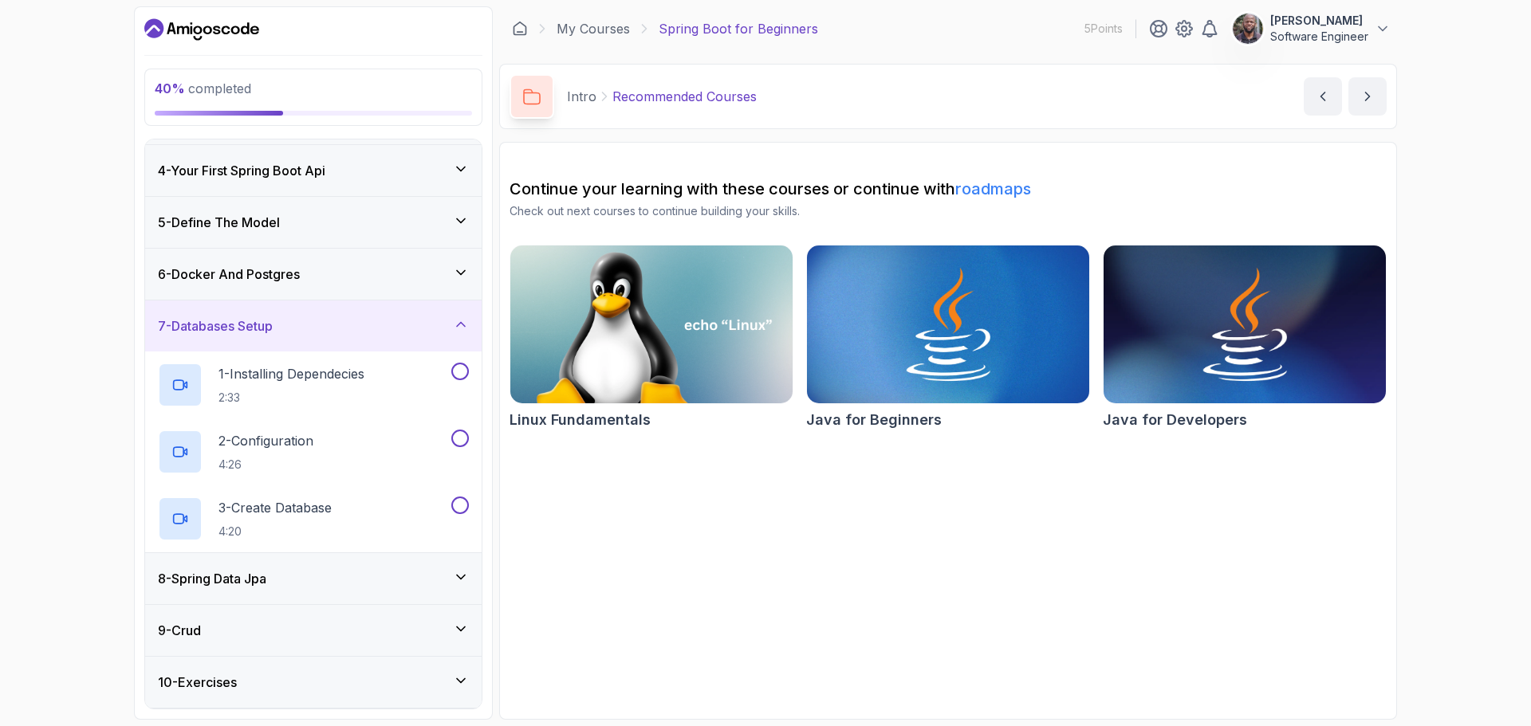
scroll to position [211, 0]
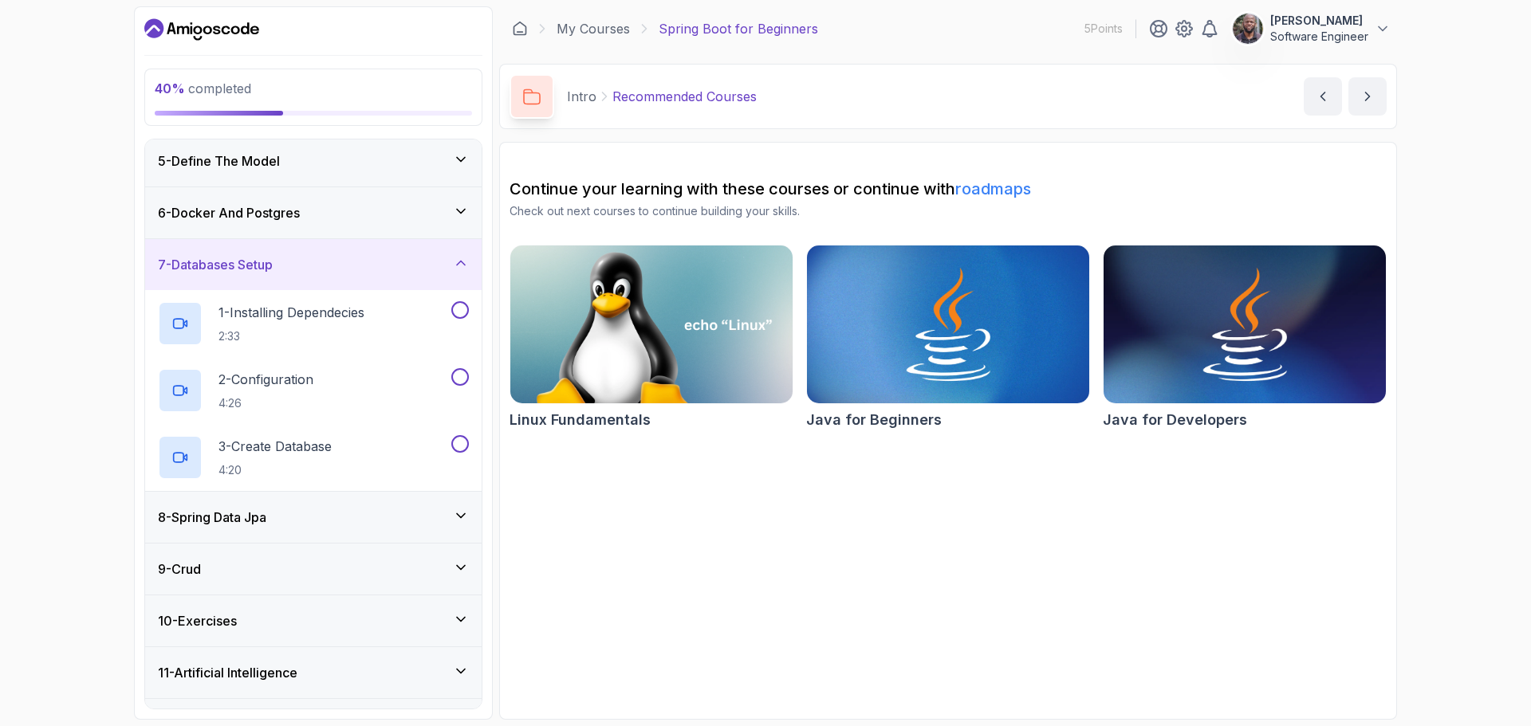
click at [1484, 255] on div "40 % completed 1 - Intro 2 - Intro To Spring And Spring Boot 3 - Environment Se…" at bounding box center [765, 363] width 1531 height 726
click at [272, 323] on h2 "1 - Installing Dependecies 2:33" at bounding box center [291, 323] width 146 height 41
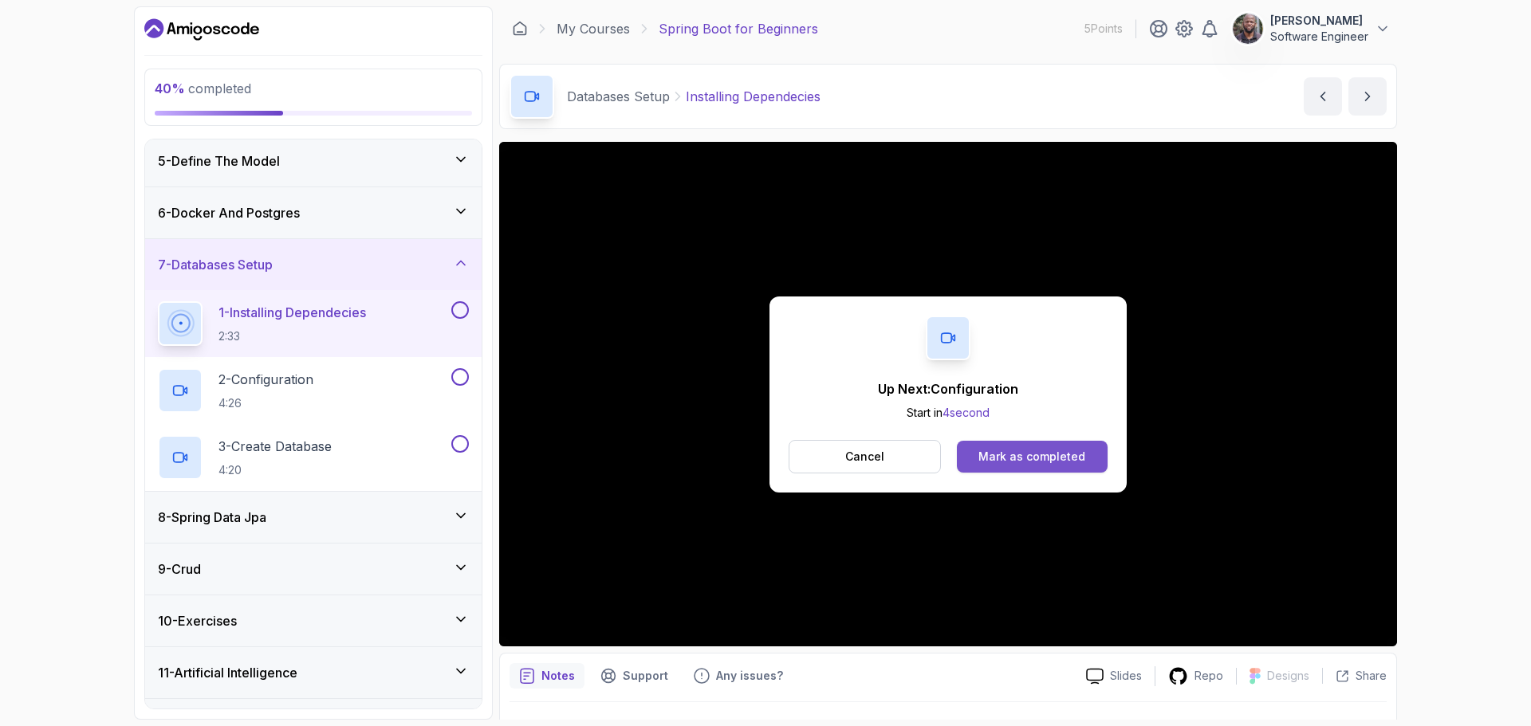
click at [976, 446] on button "Mark as completed" at bounding box center [1032, 457] width 151 height 32
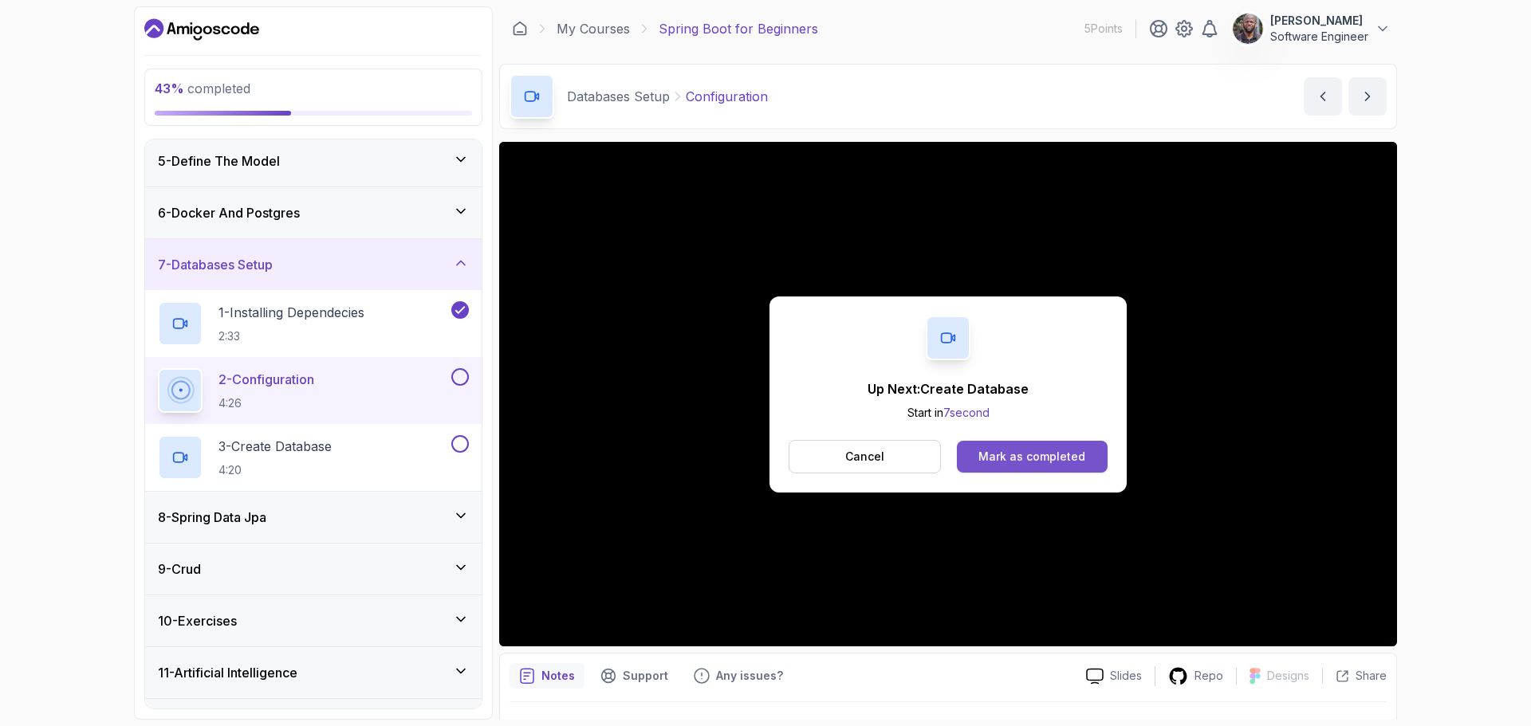
click at [1043, 462] on div "Mark as completed" at bounding box center [1031, 457] width 107 height 16
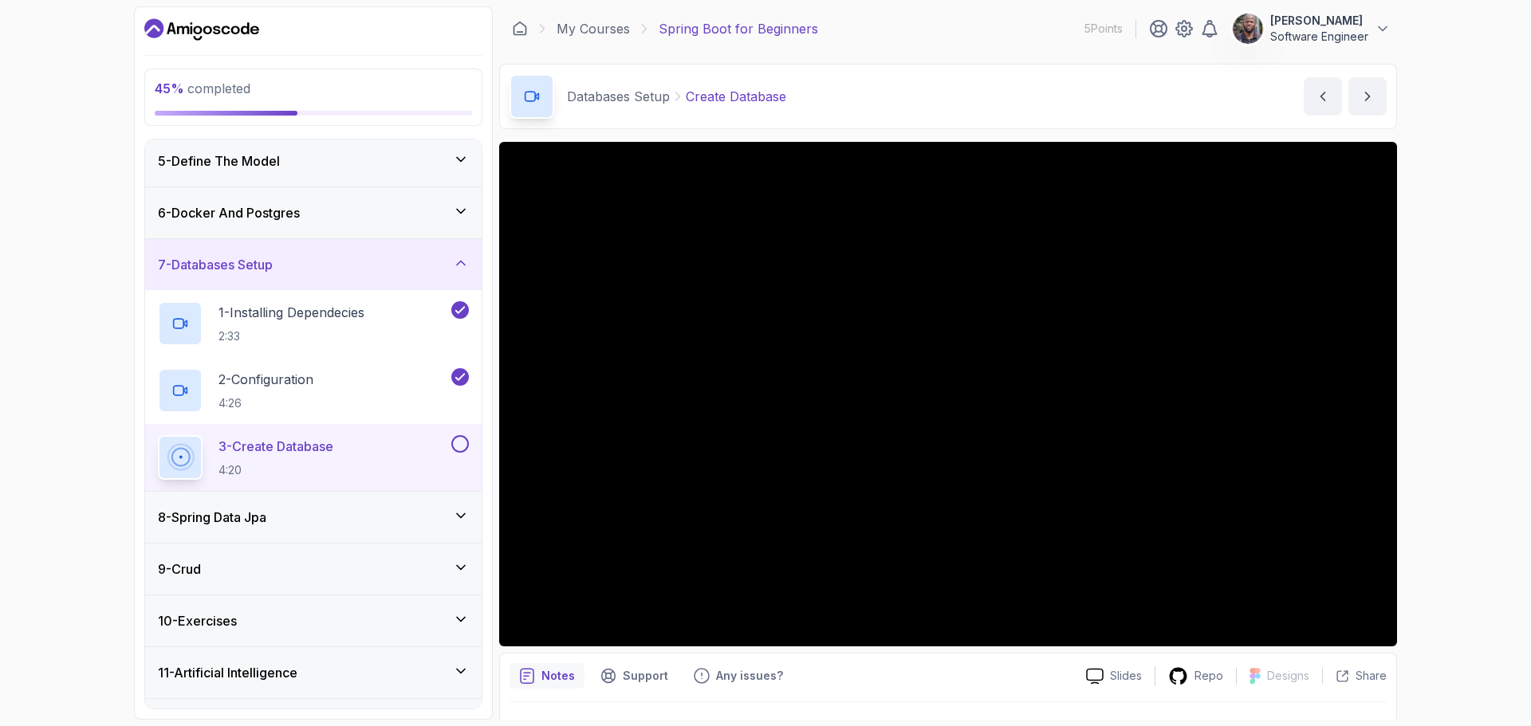
scroll to position [80, 0]
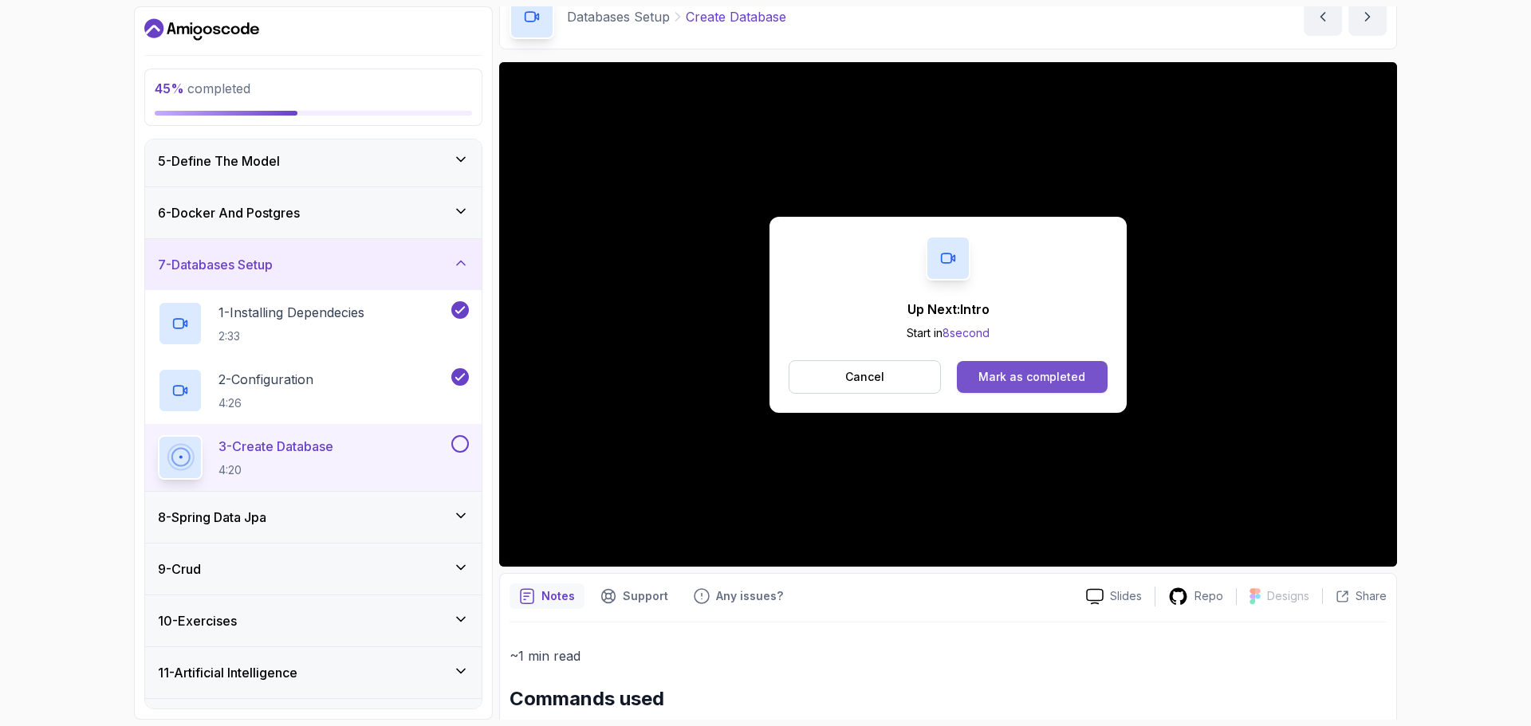
click at [1032, 361] on button "Mark as completed" at bounding box center [1032, 377] width 151 height 32
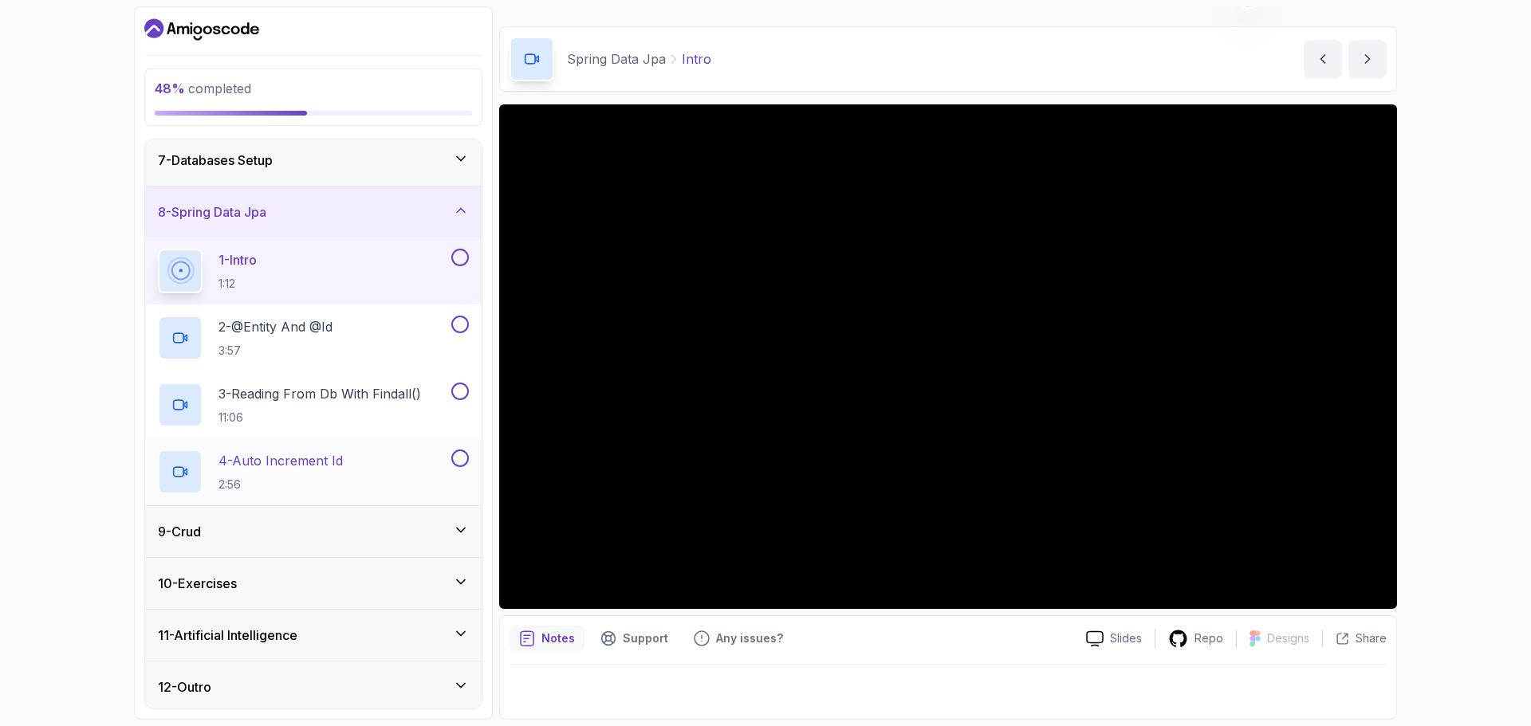
scroll to position [320, 0]
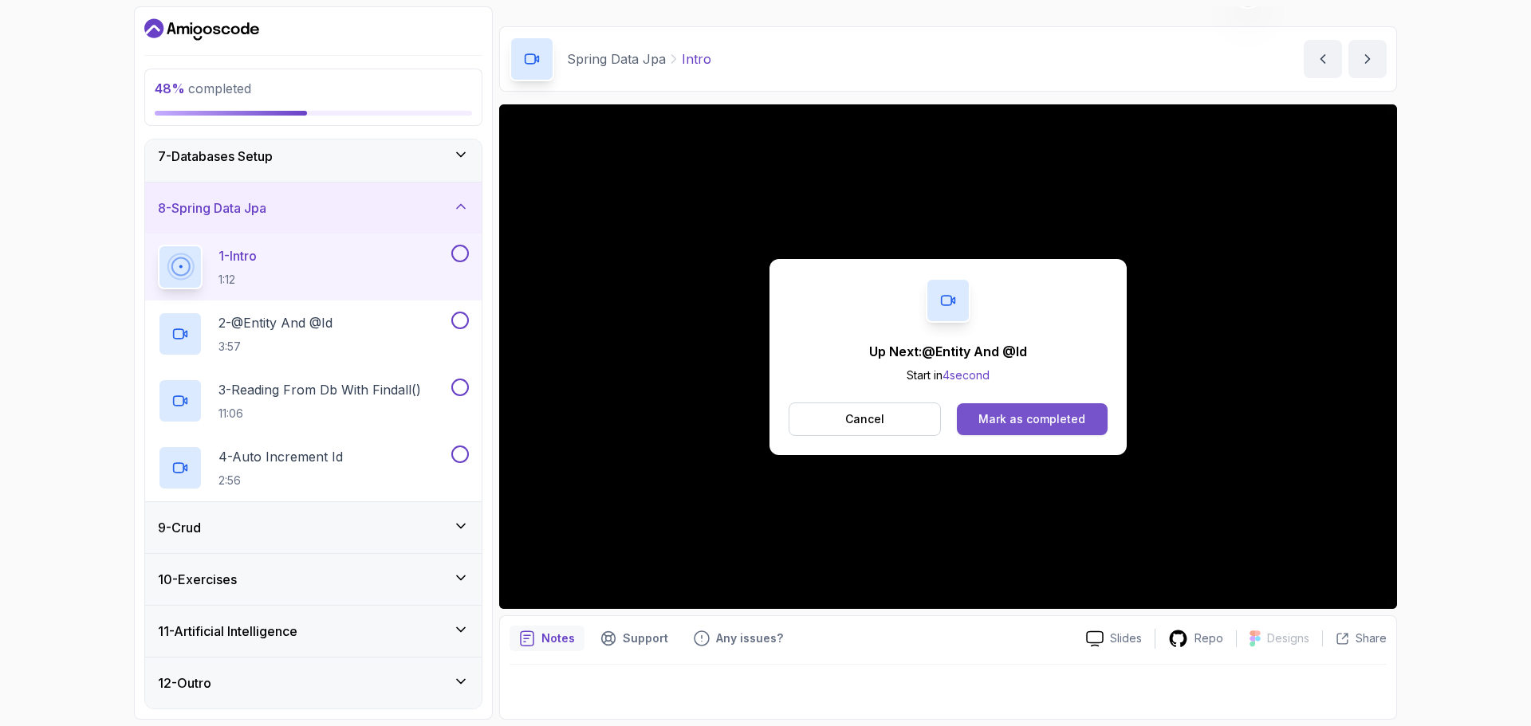
click at [1046, 419] on div "Mark as completed" at bounding box center [1031, 419] width 107 height 16
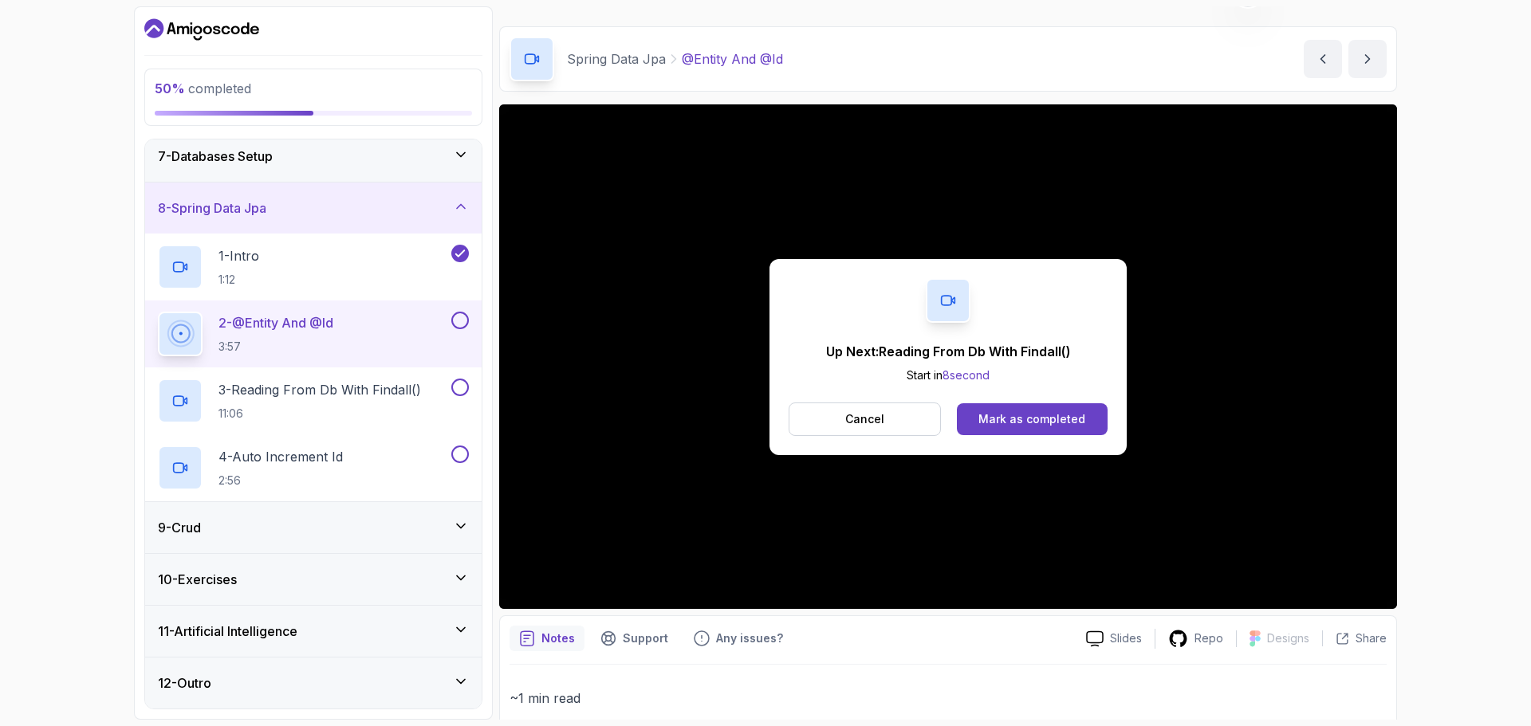
click at [277, 315] on p "2 - @Entity And @Id" at bounding box center [275, 322] width 115 height 19
click at [1068, 415] on div "Mark as completed" at bounding box center [1031, 419] width 107 height 16
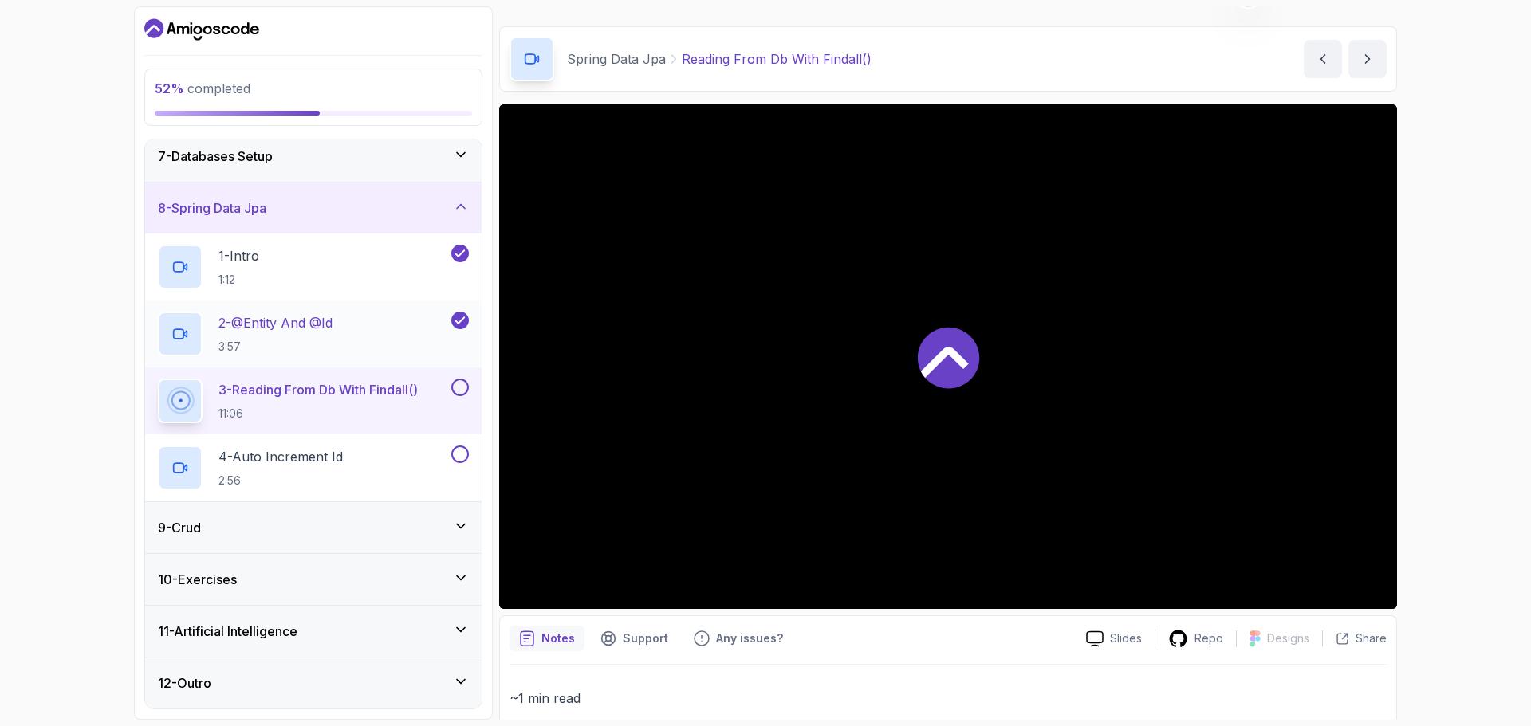
click at [328, 340] on p "3:57" at bounding box center [275, 347] width 114 height 16
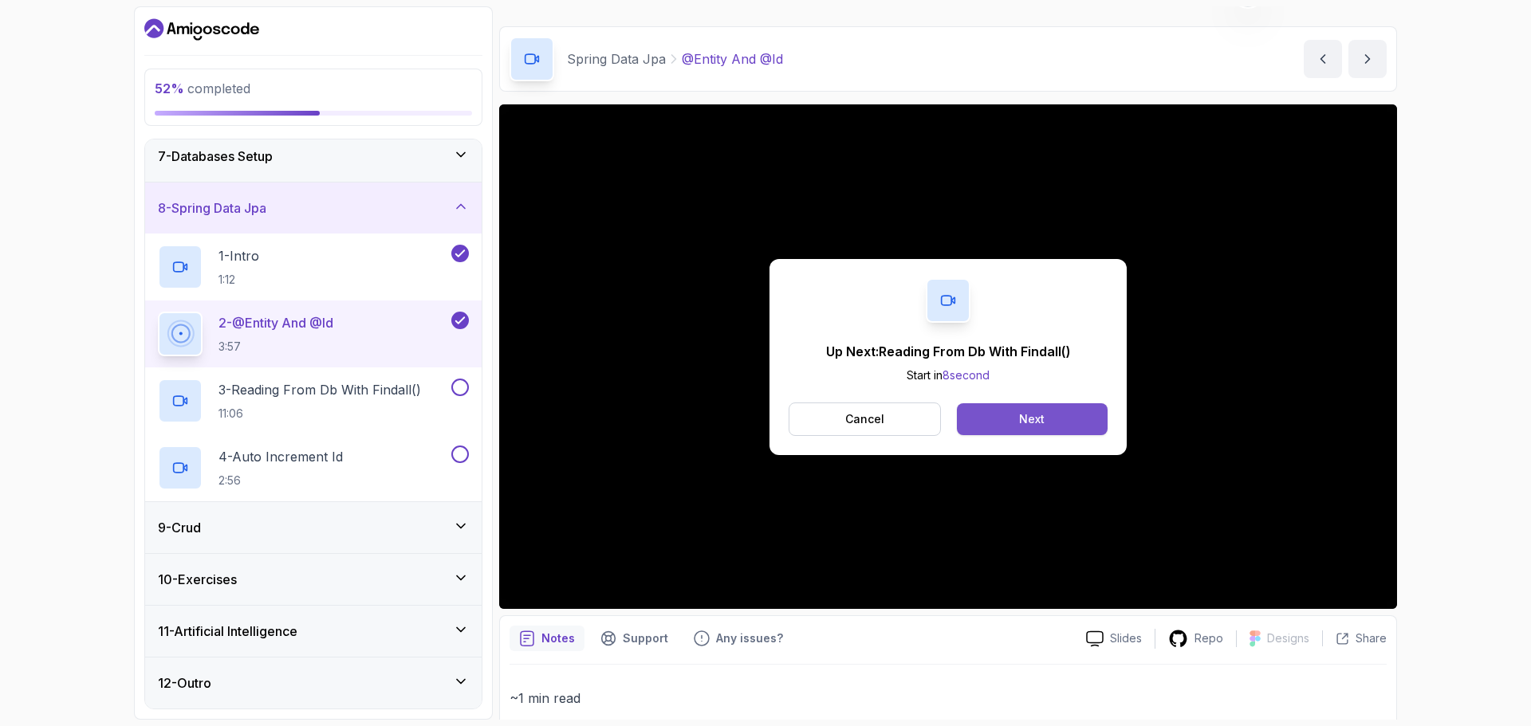
click at [997, 407] on button "Next" at bounding box center [1032, 419] width 151 height 32
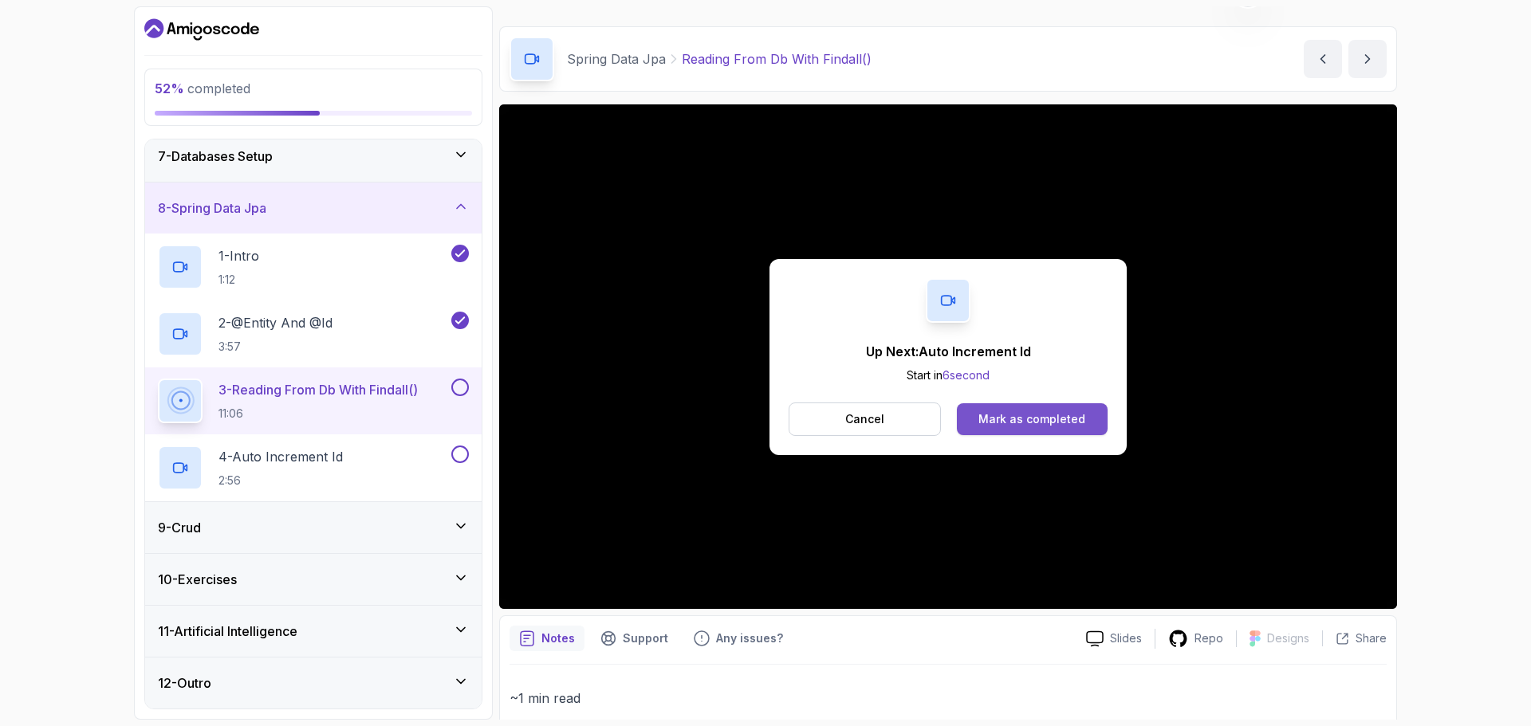
click at [1031, 426] on div "Mark as completed" at bounding box center [1031, 419] width 107 height 16
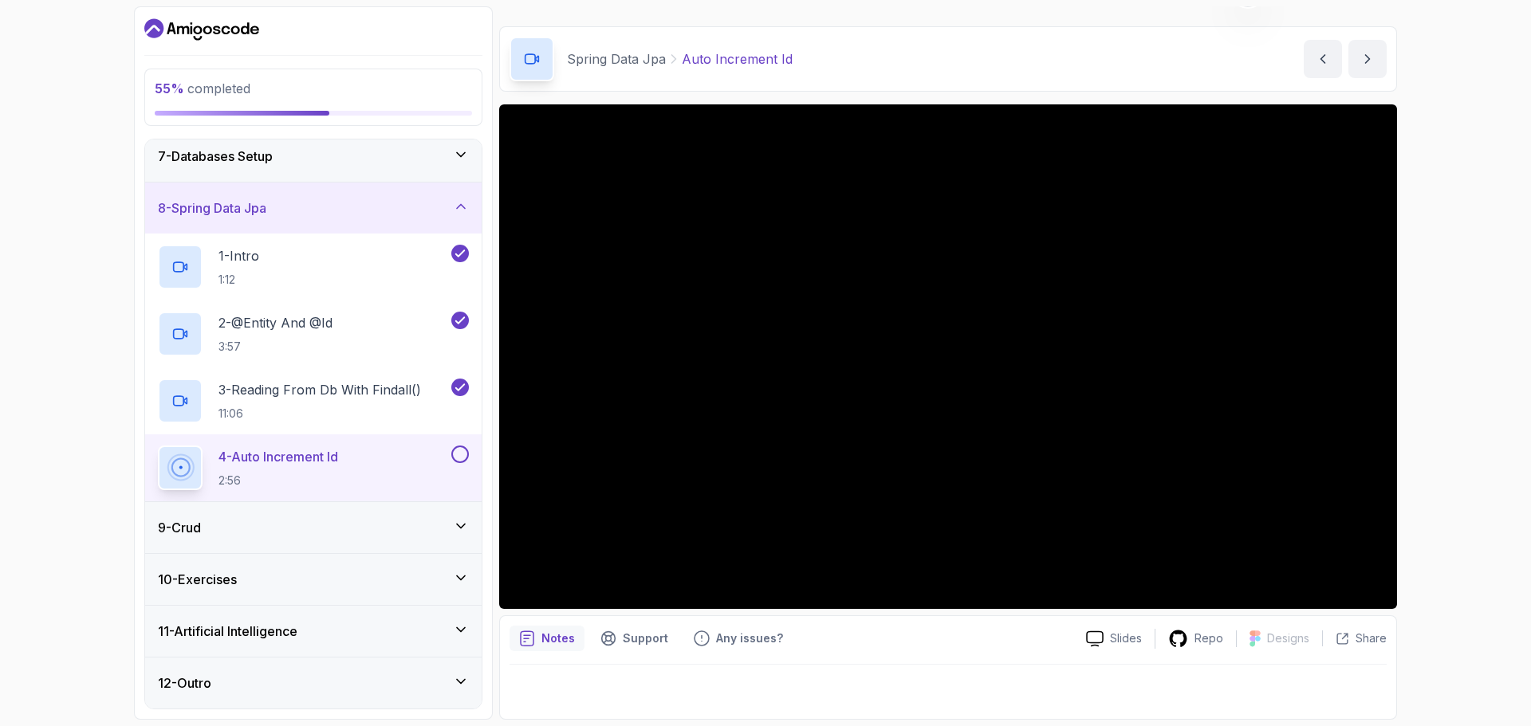
click at [463, 577] on icon at bounding box center [461, 578] width 8 height 4
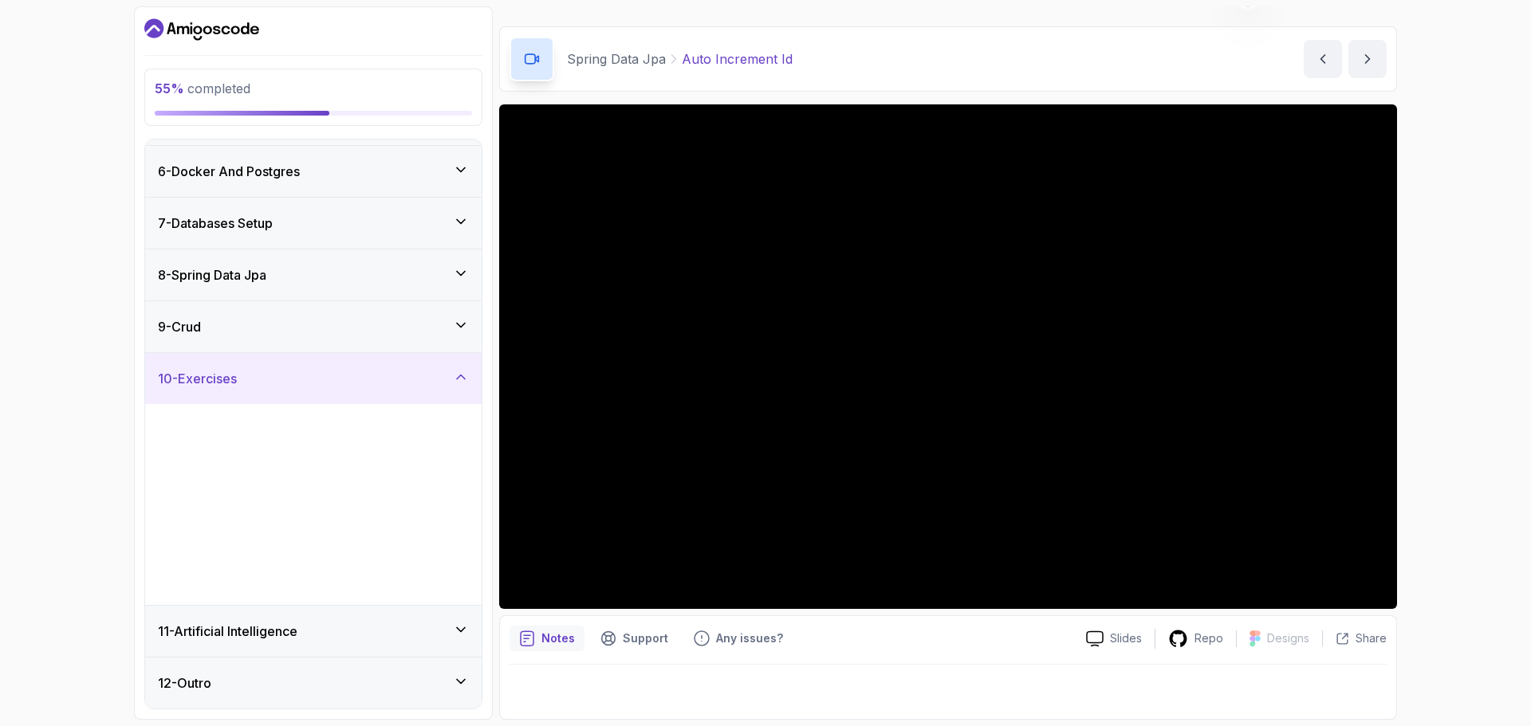
scroll to position [253, 0]
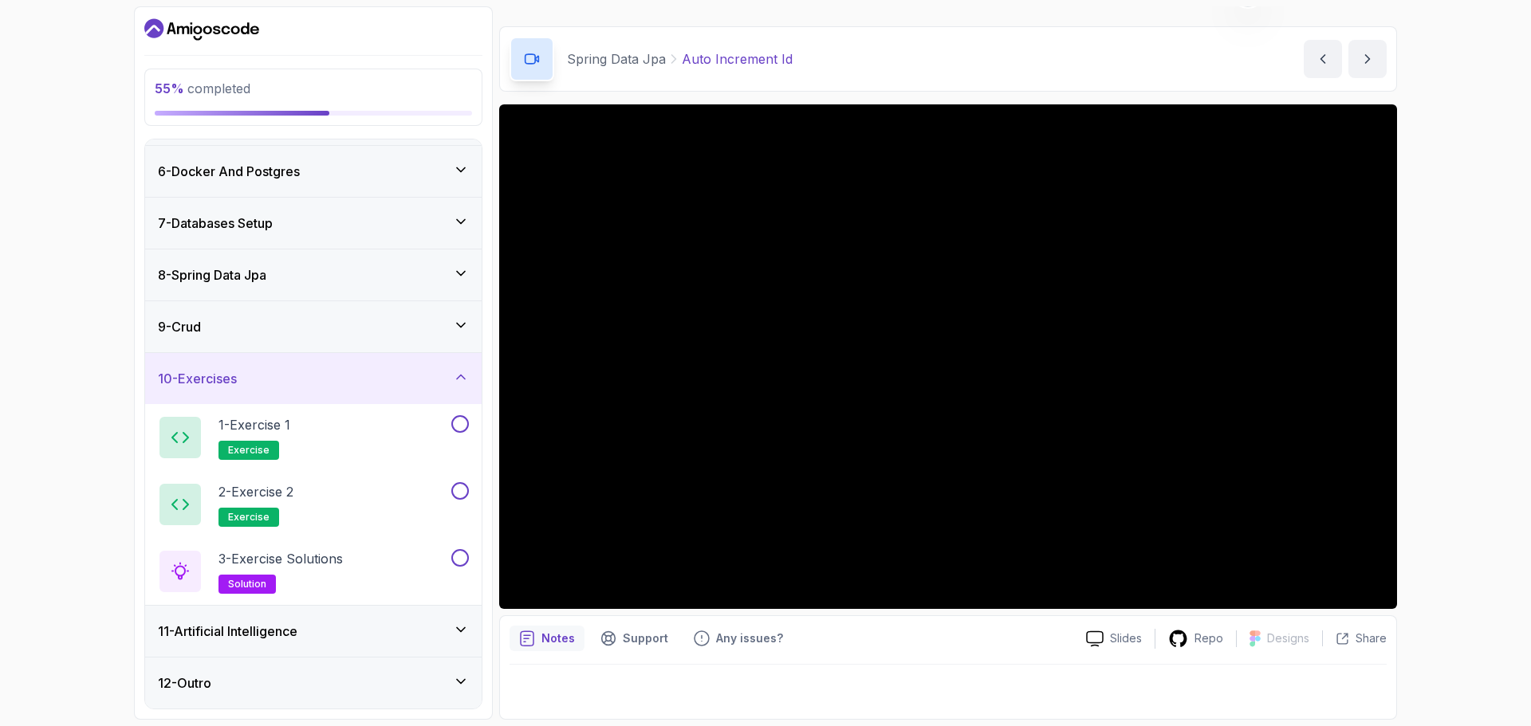
click at [456, 379] on icon at bounding box center [461, 377] width 16 height 16
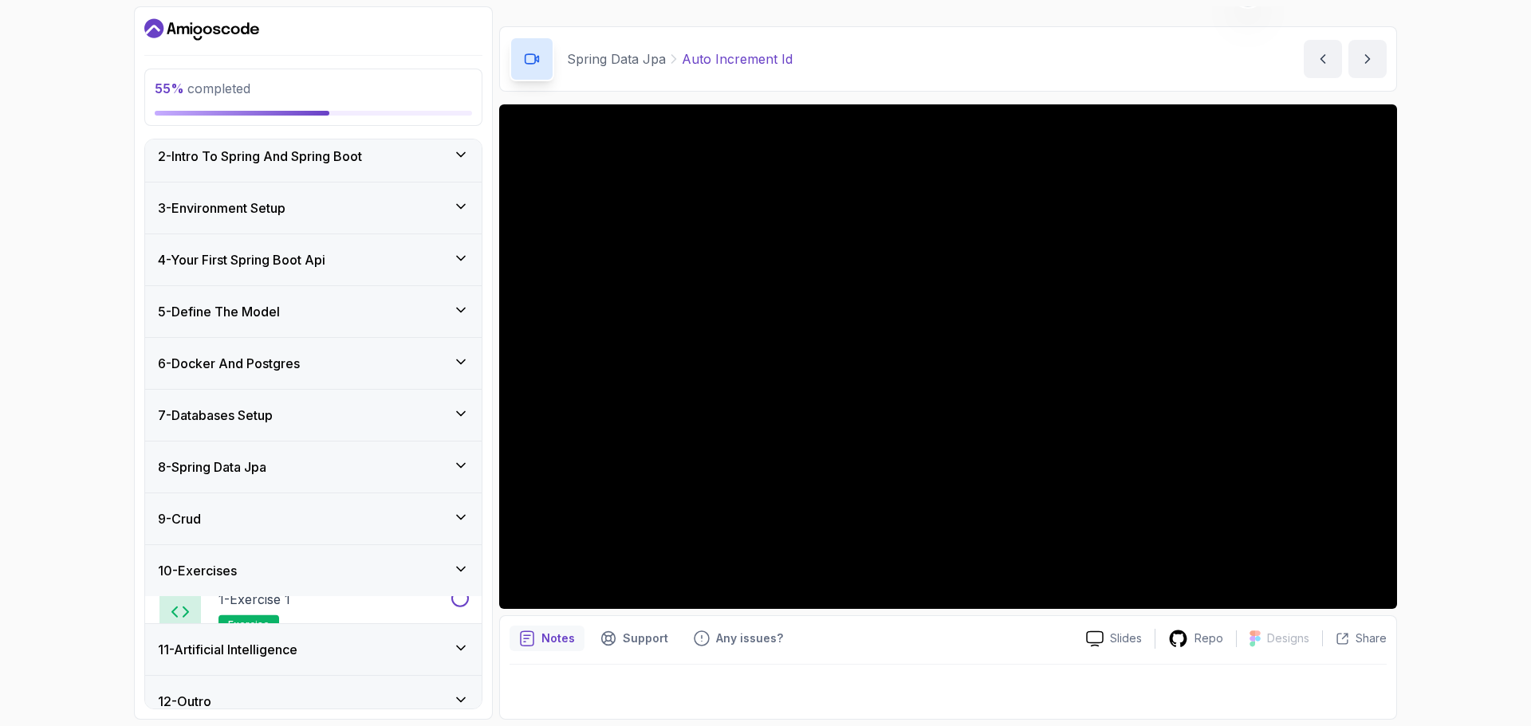
scroll to position [52, 0]
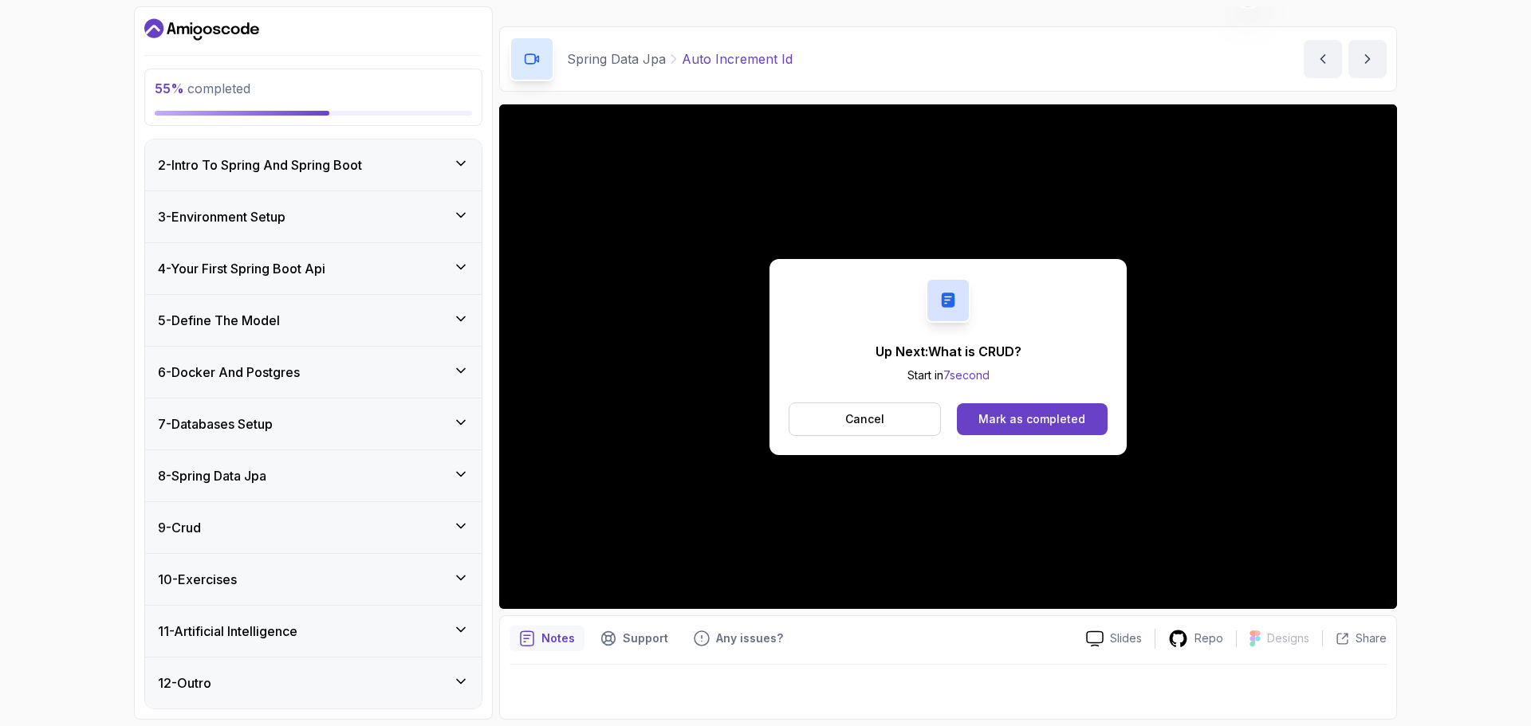
click at [1025, 420] on div "Mark as completed" at bounding box center [1031, 419] width 107 height 16
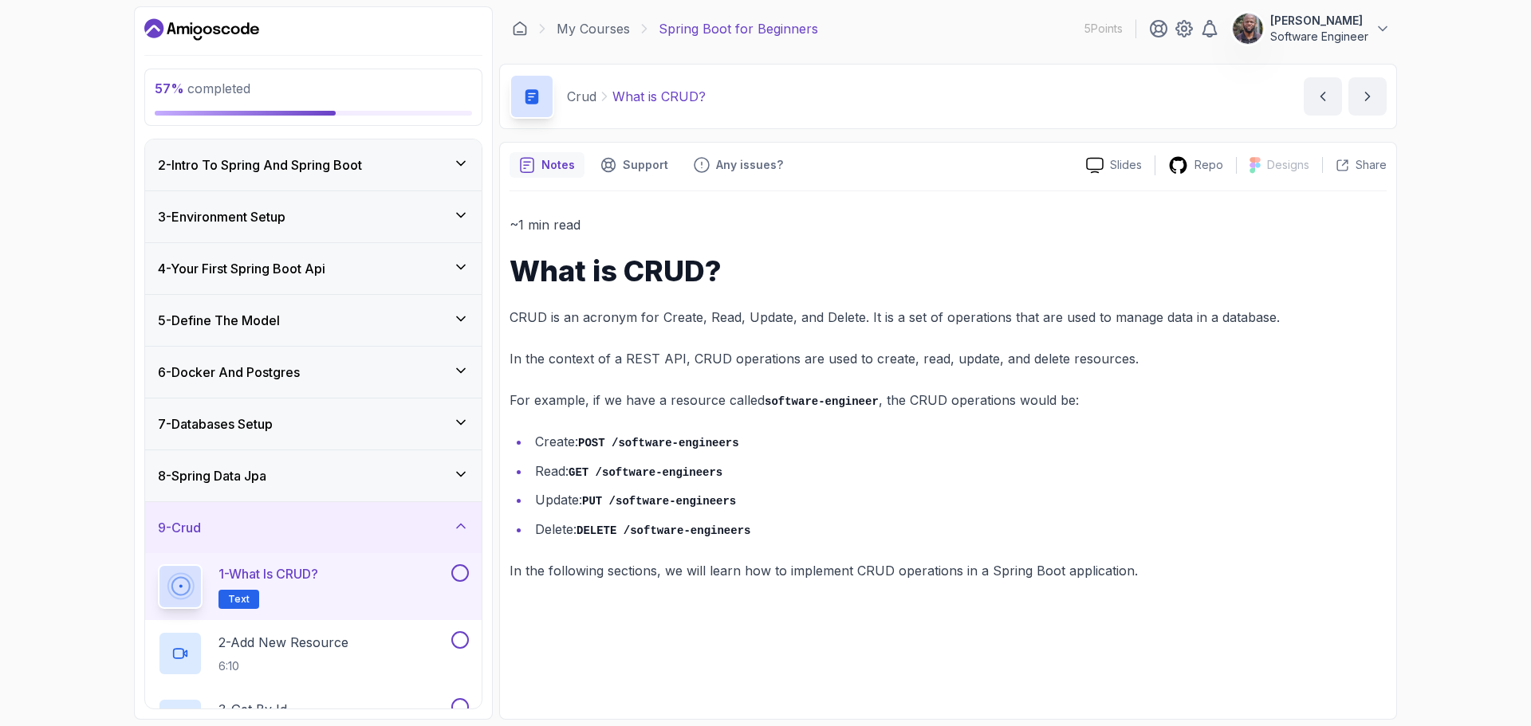
click at [452, 575] on button at bounding box center [460, 573] width 18 height 18
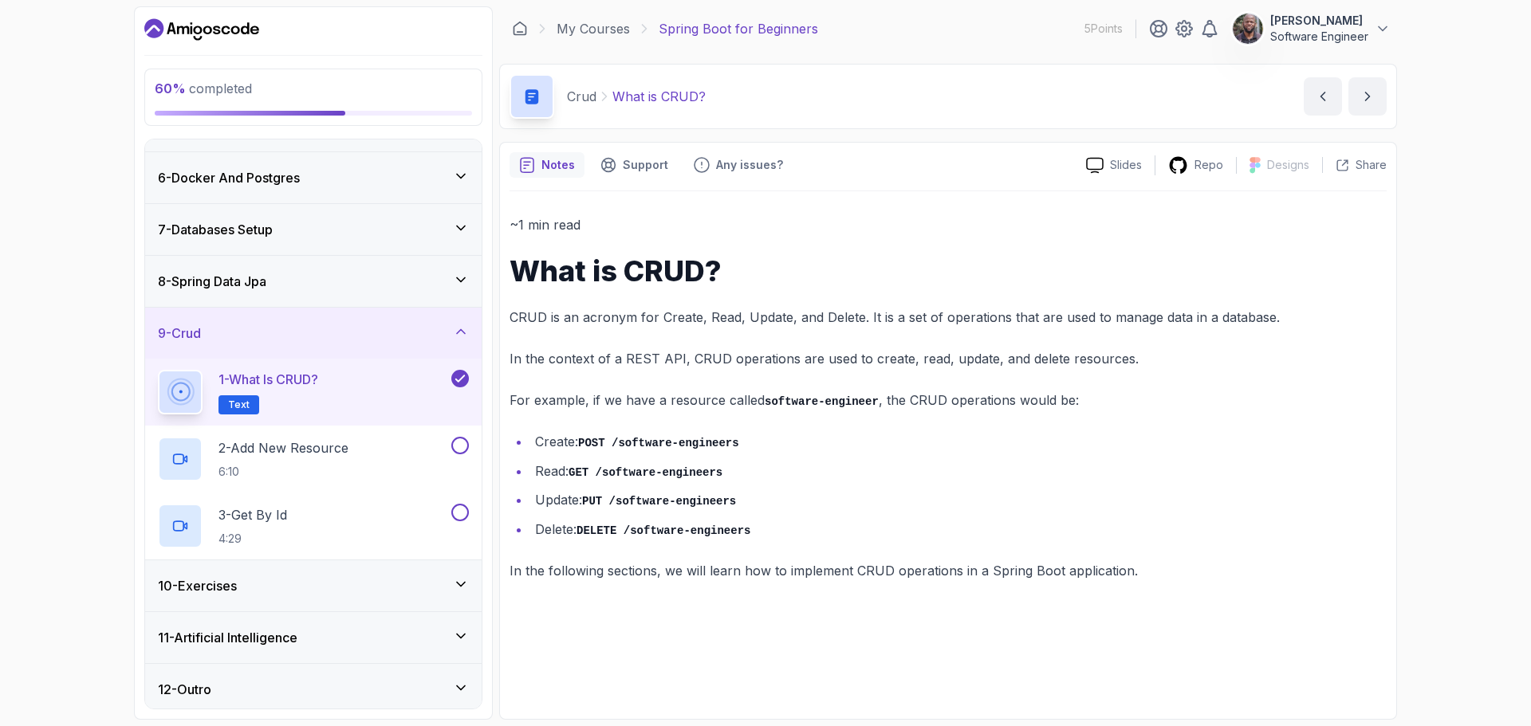
scroll to position [253, 0]
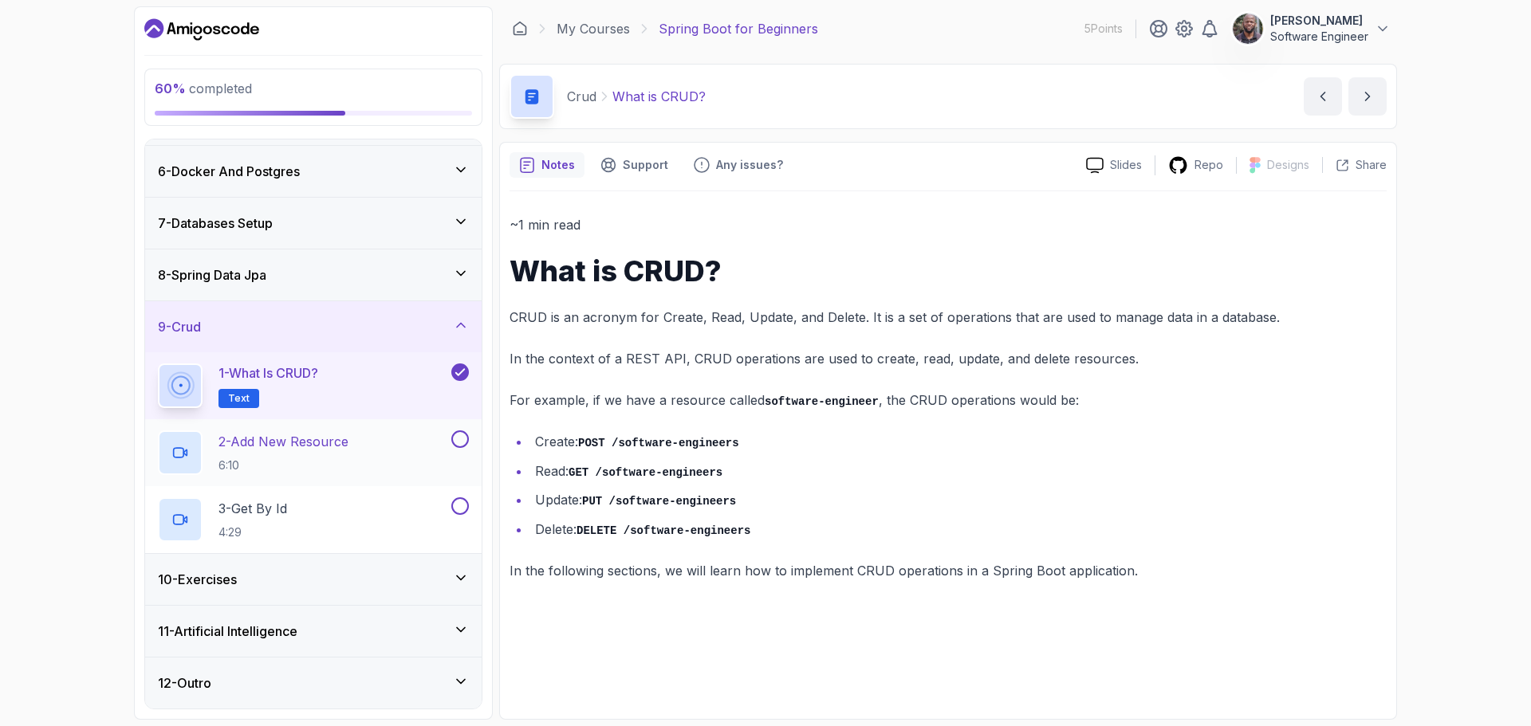
click at [318, 439] on p "2 - Add New Resource" at bounding box center [283, 441] width 130 height 19
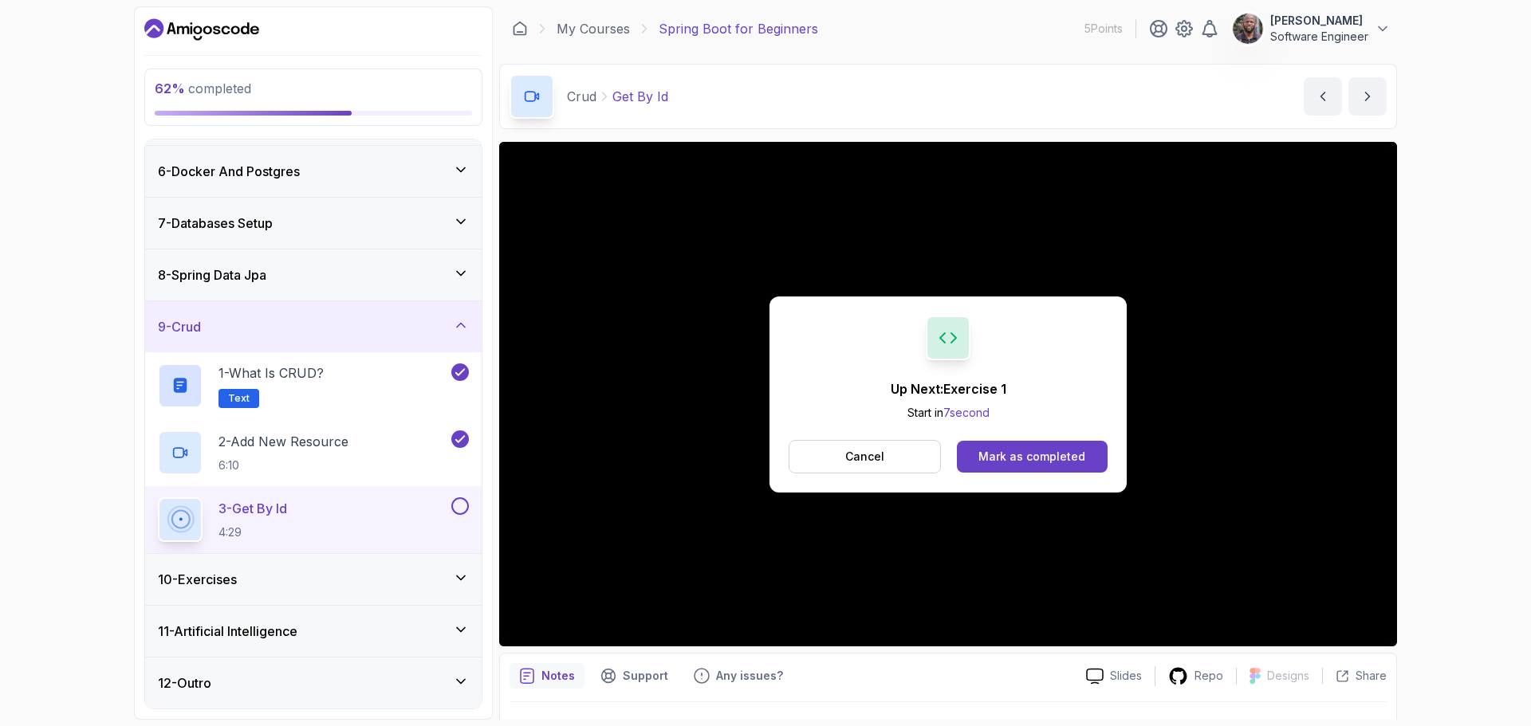
drag, startPoint x: 1036, startPoint y: 445, endPoint x: 1049, endPoint y: 451, distance: 15.0
click at [1036, 445] on button "Mark as completed" at bounding box center [1032, 457] width 151 height 32
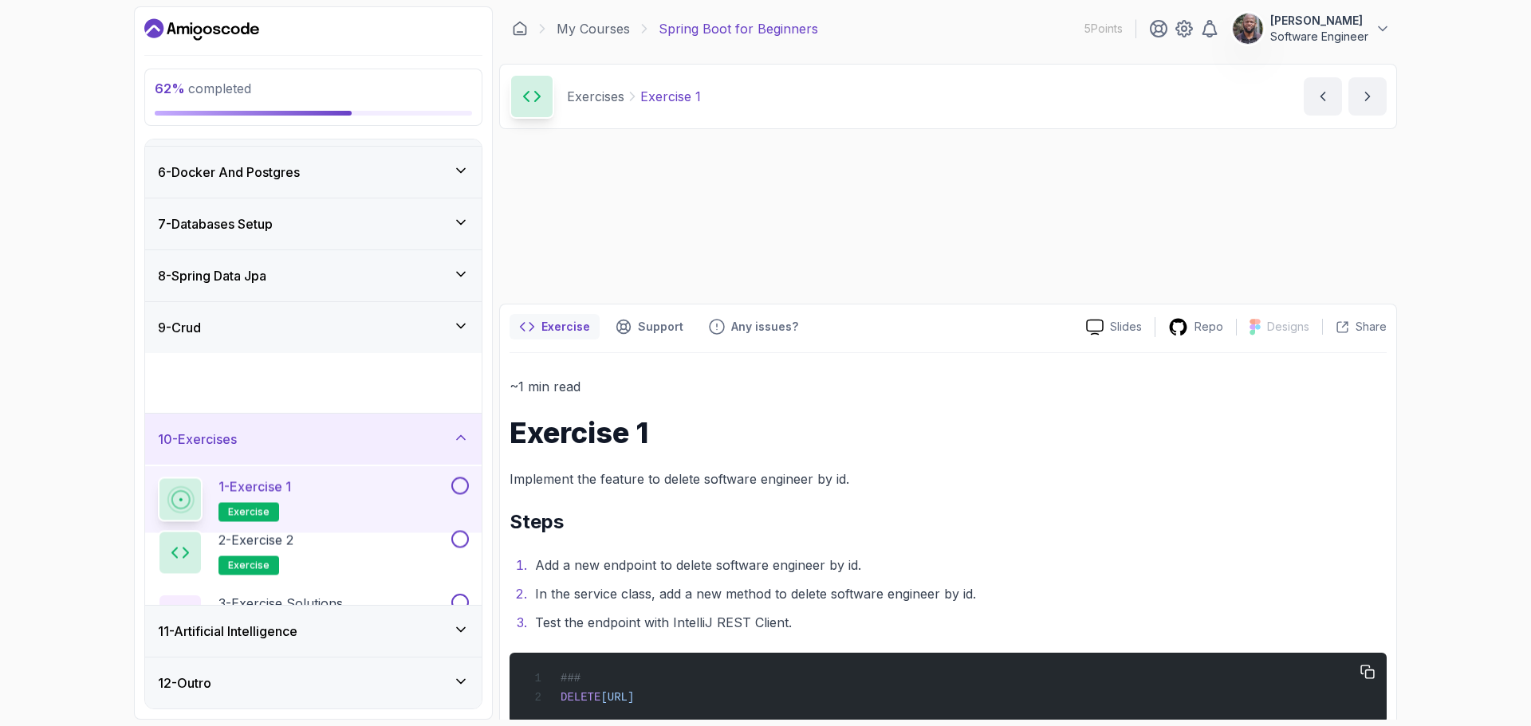
scroll to position [253, 0]
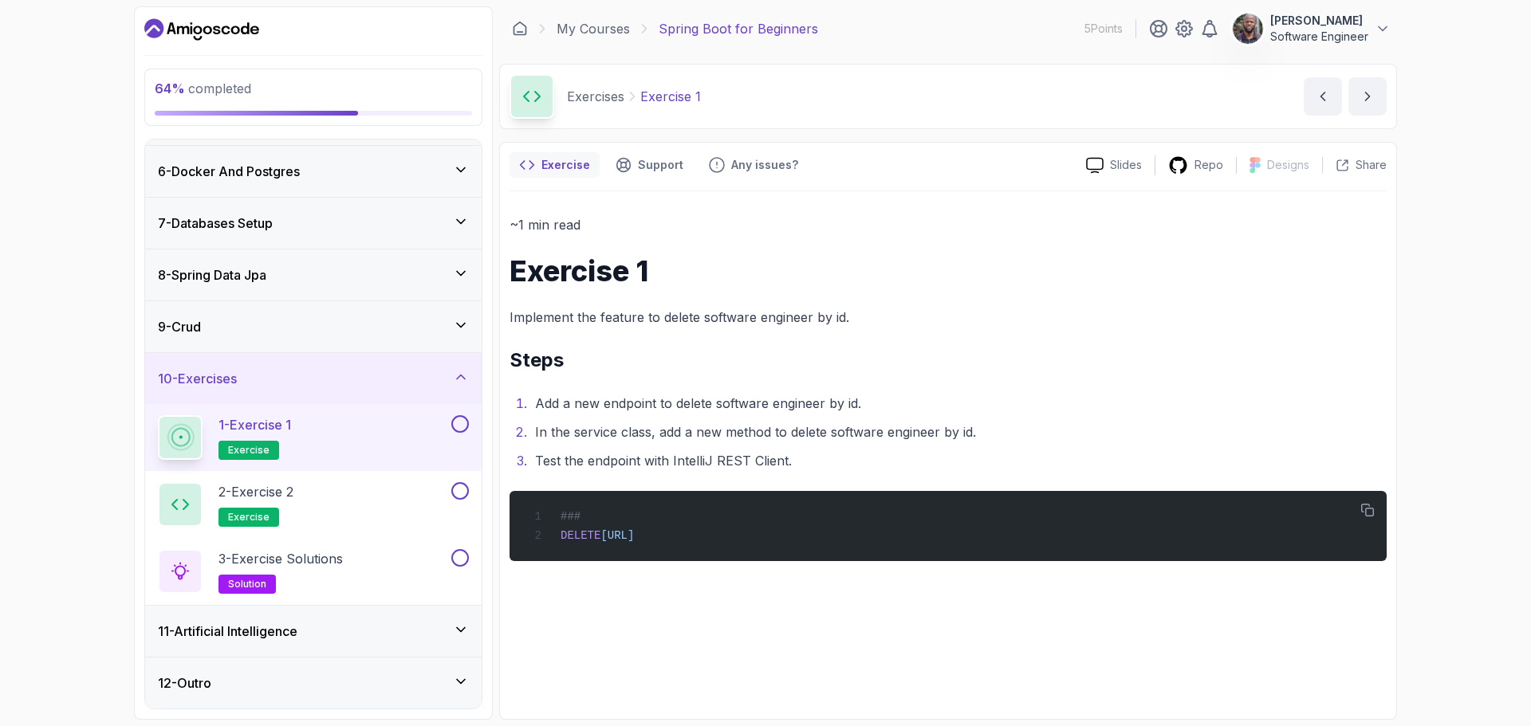
click at [465, 425] on button at bounding box center [460, 424] width 18 height 18
click at [461, 491] on button at bounding box center [460, 491] width 18 height 18
click at [324, 505] on div "2 - Exercise 2 exercise" at bounding box center [303, 504] width 290 height 45
